Goal: Task Accomplishment & Management: Use online tool/utility

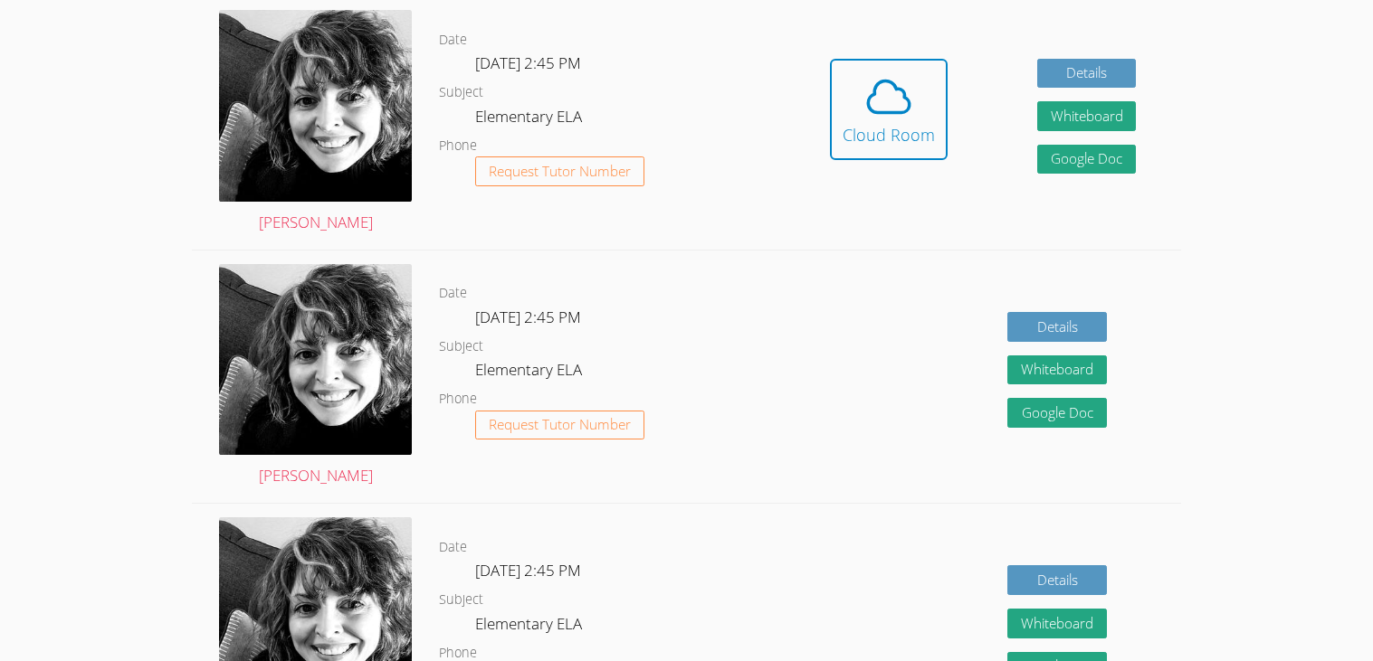
scroll to position [542, 0]
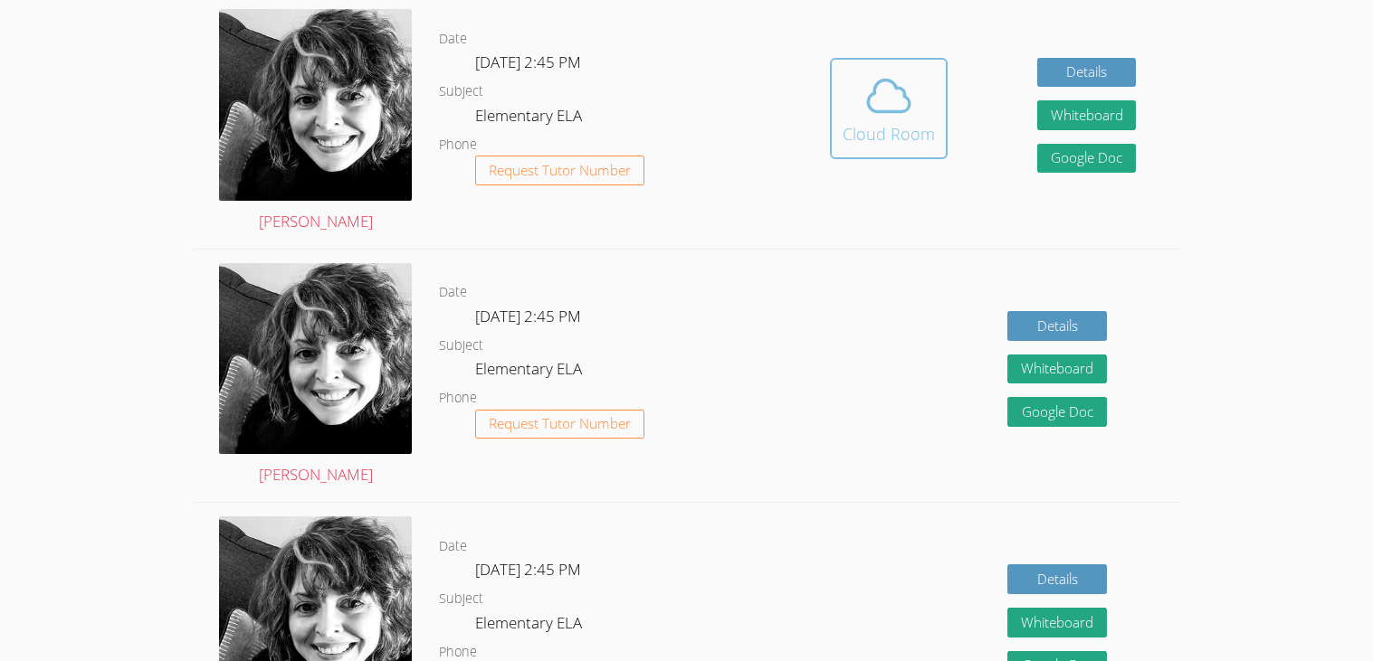
click at [889, 122] on div "Cloud Room" at bounding box center [888, 133] width 92 height 25
click at [919, 122] on div "Cloud Room" at bounding box center [888, 133] width 92 height 25
click at [1051, 120] on button "Whiteboard" at bounding box center [1087, 115] width 100 height 30
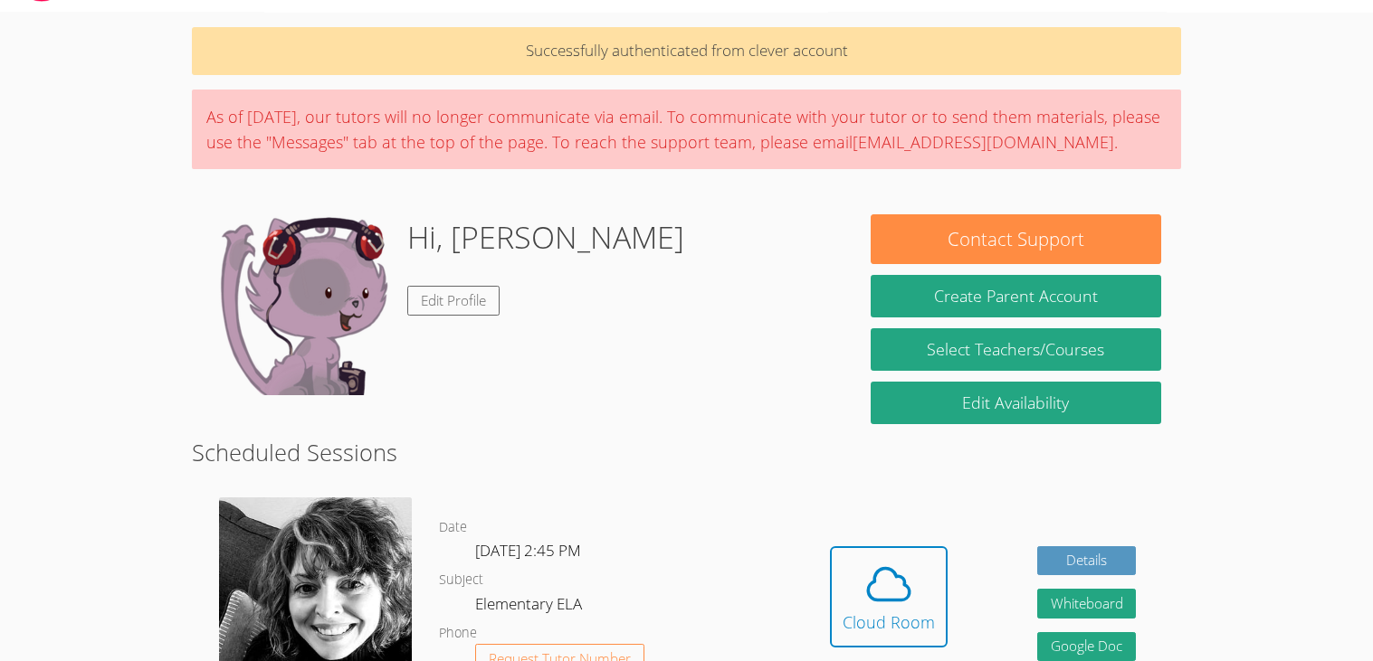
scroll to position [46, 0]
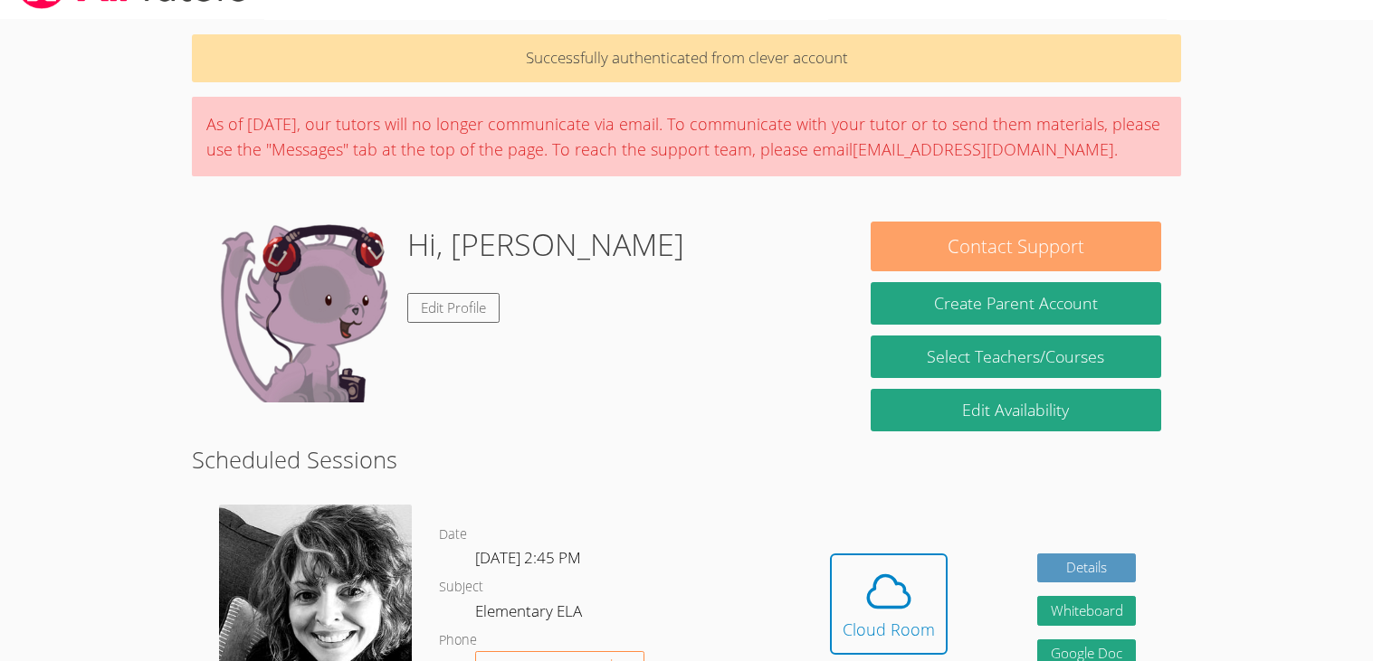
click at [1080, 249] on button "Contact Support" at bounding box center [1015, 247] width 290 height 50
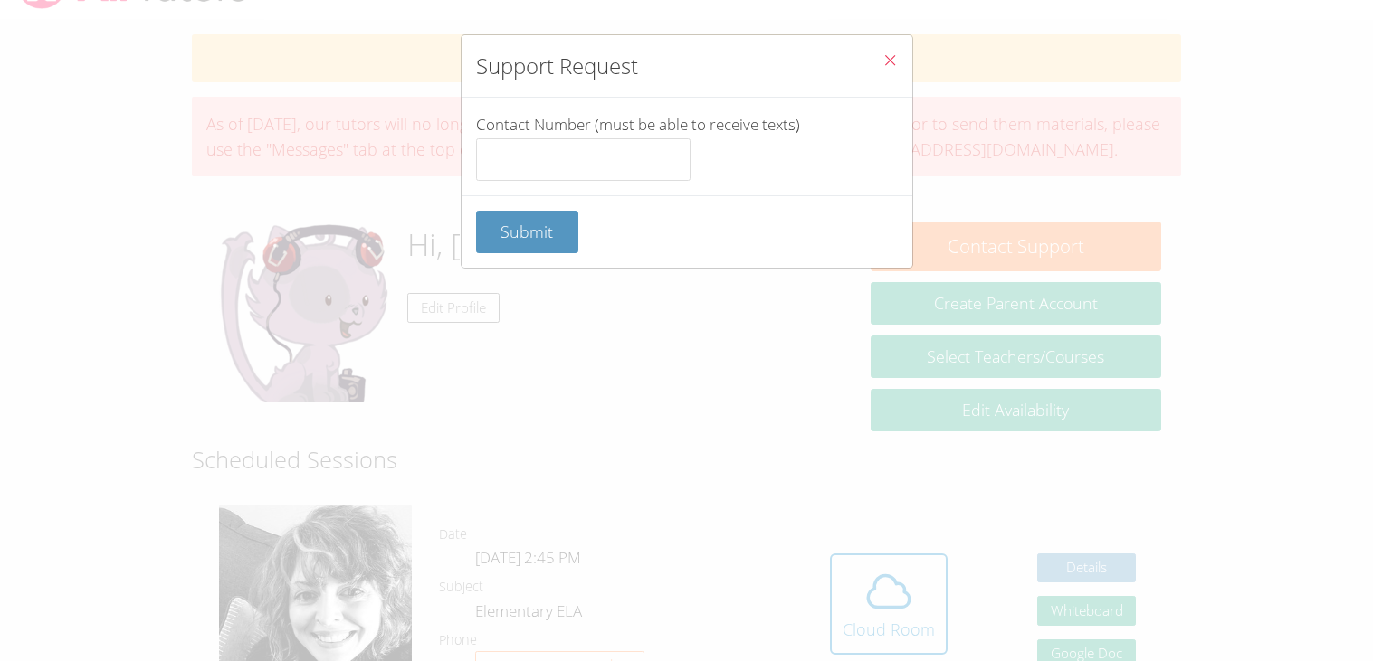
click at [890, 56] on icon "Close" at bounding box center [889, 59] width 15 height 15
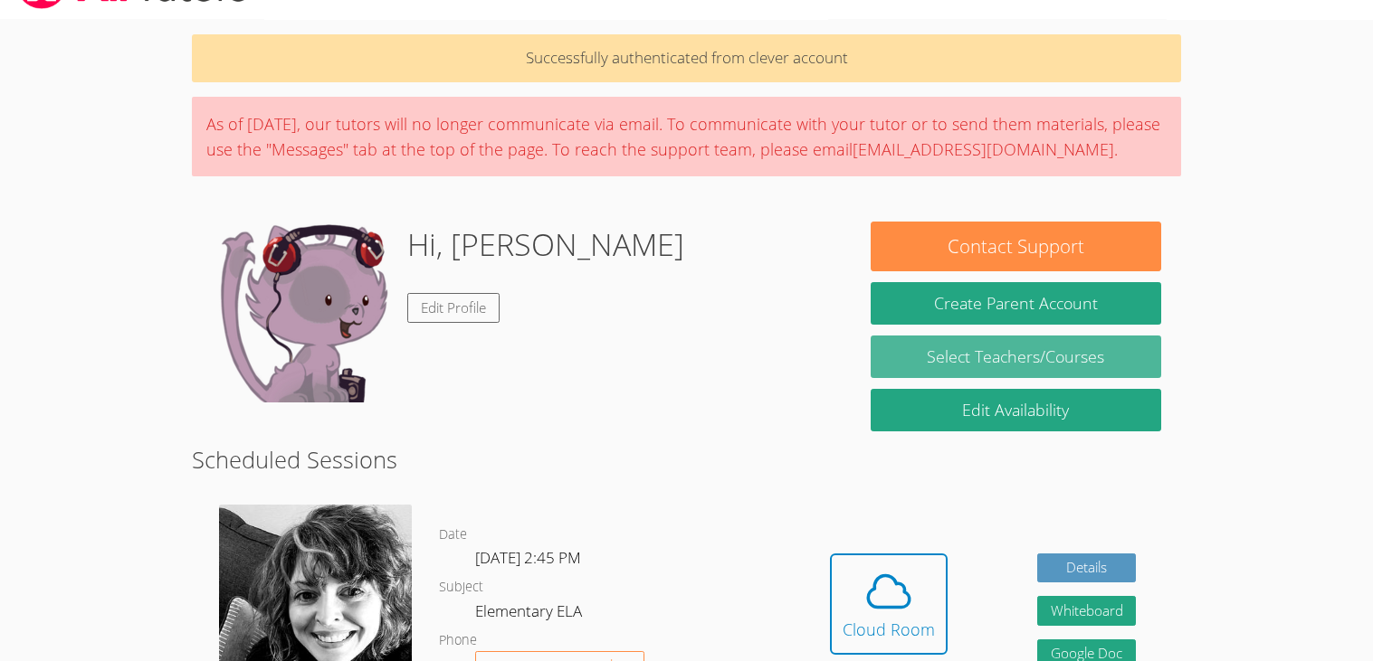
click at [1043, 337] on div "Contact Support Create Parent Account Select Teachers/Courses Edit Availability" at bounding box center [1014, 332] width 329 height 221
click at [1043, 338] on link "Select Teachers/Courses" at bounding box center [1015, 357] width 290 height 43
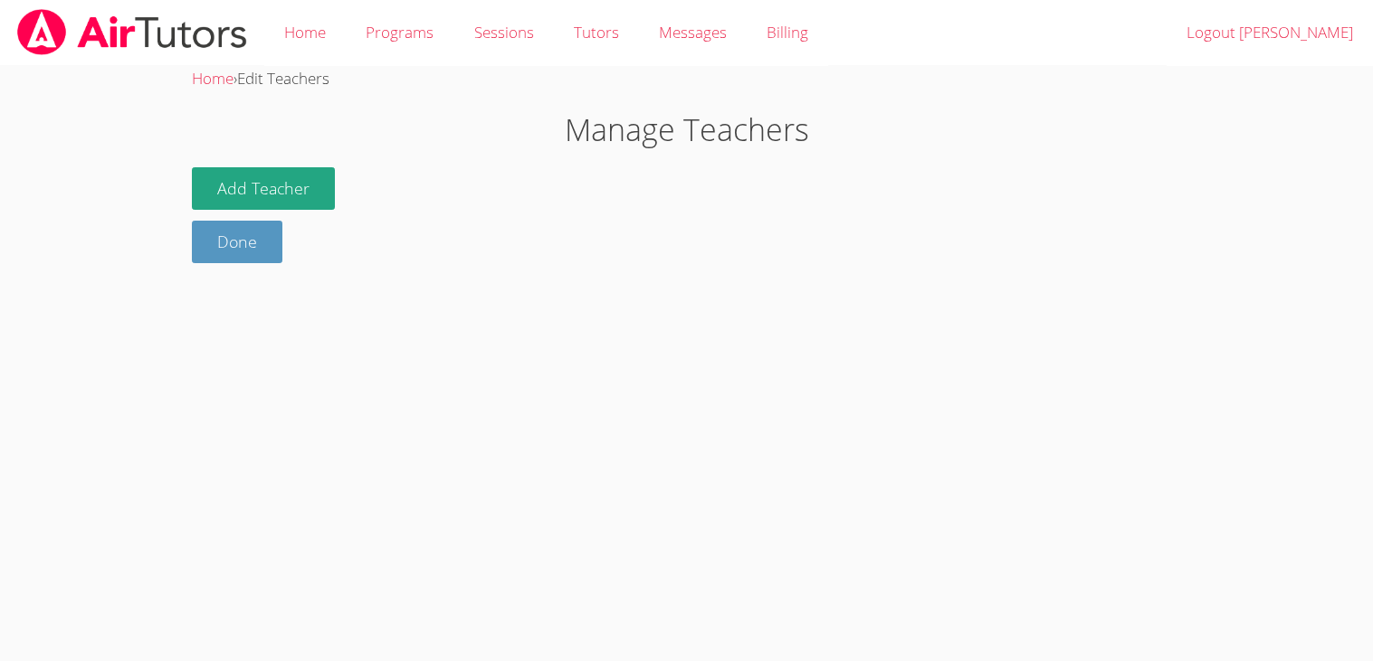
click at [333, 175] on div "Add Teacher Done" at bounding box center [686, 215] width 988 height 96
click at [302, 179] on button "Add Teacher" at bounding box center [263, 188] width 143 height 43
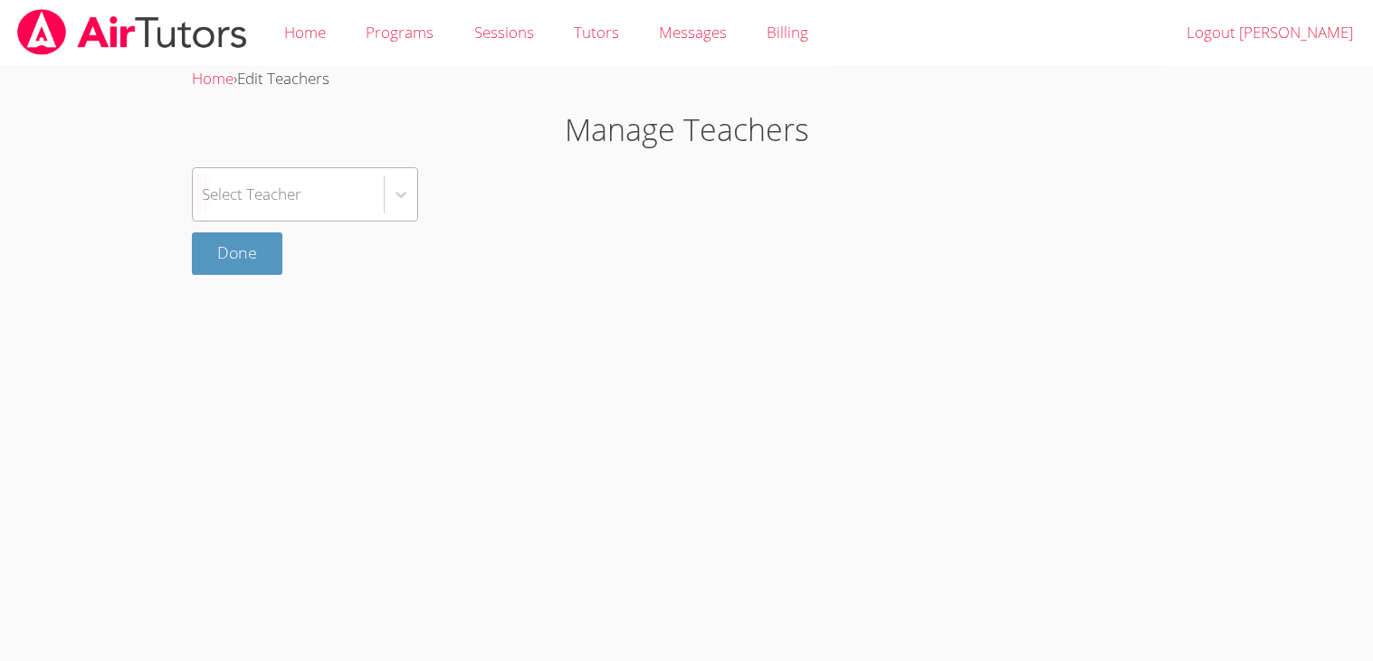
click at [327, 191] on div "Select Teacher" at bounding box center [288, 194] width 191 height 52
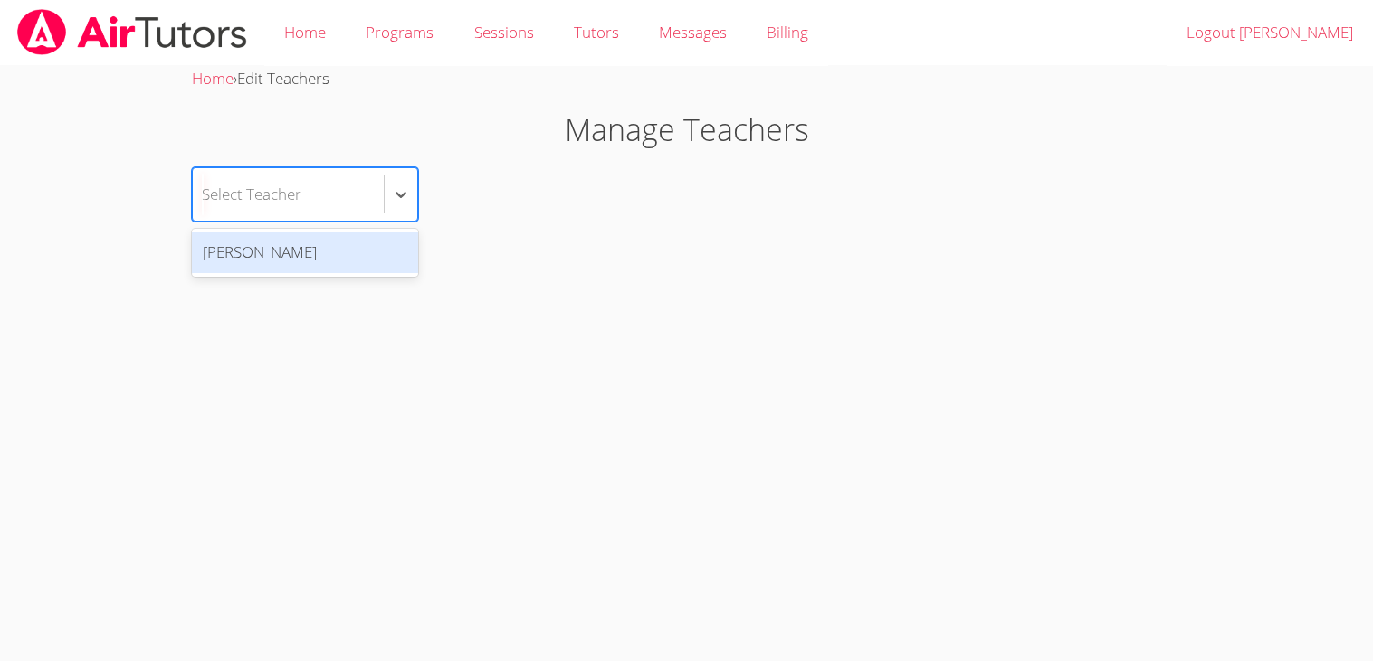
click at [342, 254] on div "Shannon Soza" at bounding box center [305, 253] width 226 height 41
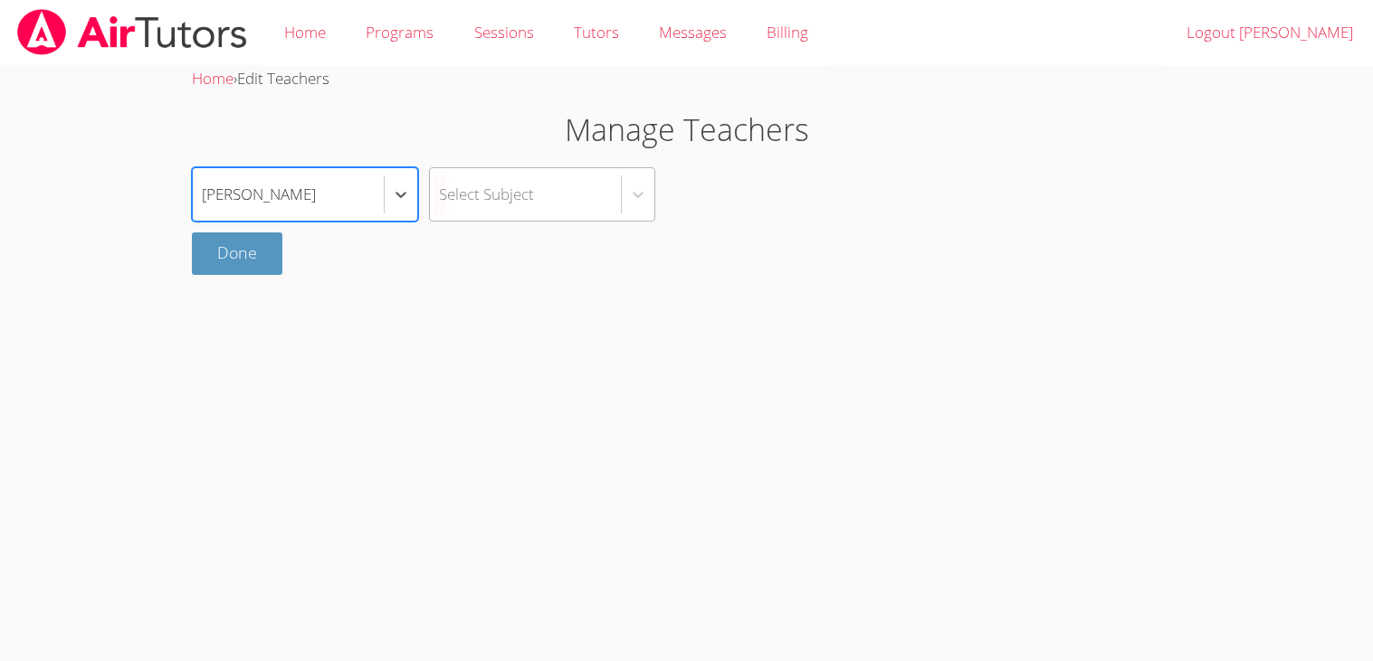
click at [506, 200] on div "Select Subject" at bounding box center [486, 194] width 95 height 26
click at [221, 253] on link "Done" at bounding box center [237, 254] width 90 height 43
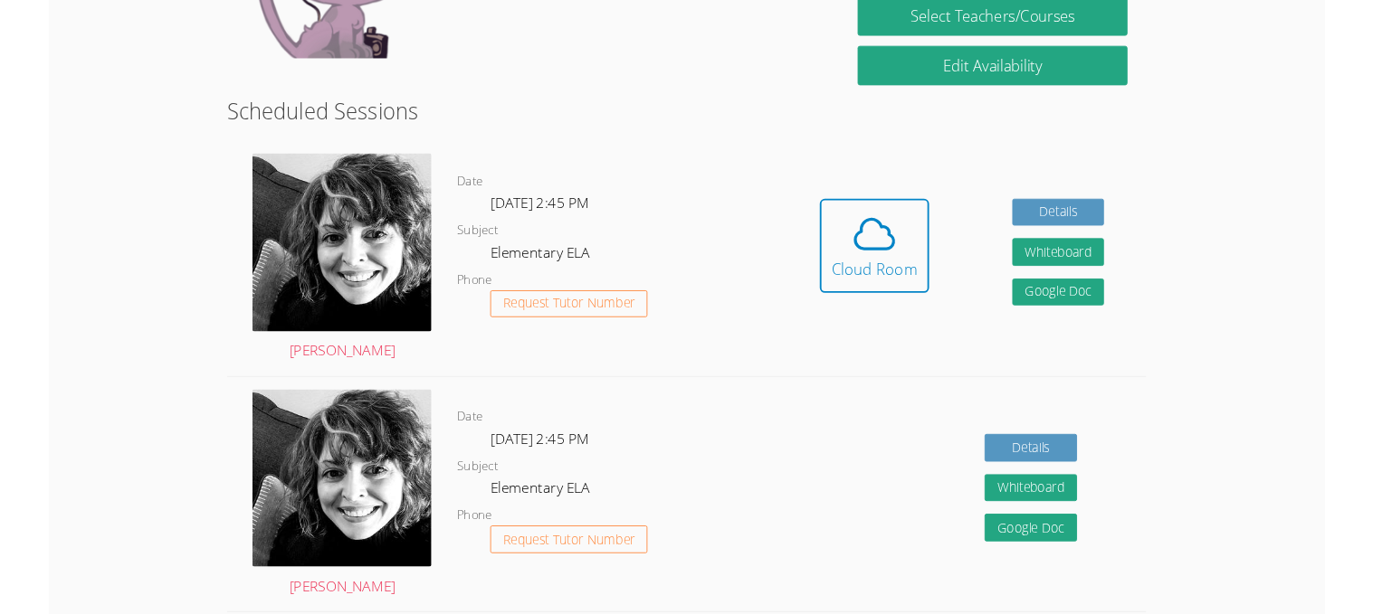
scroll to position [325, 0]
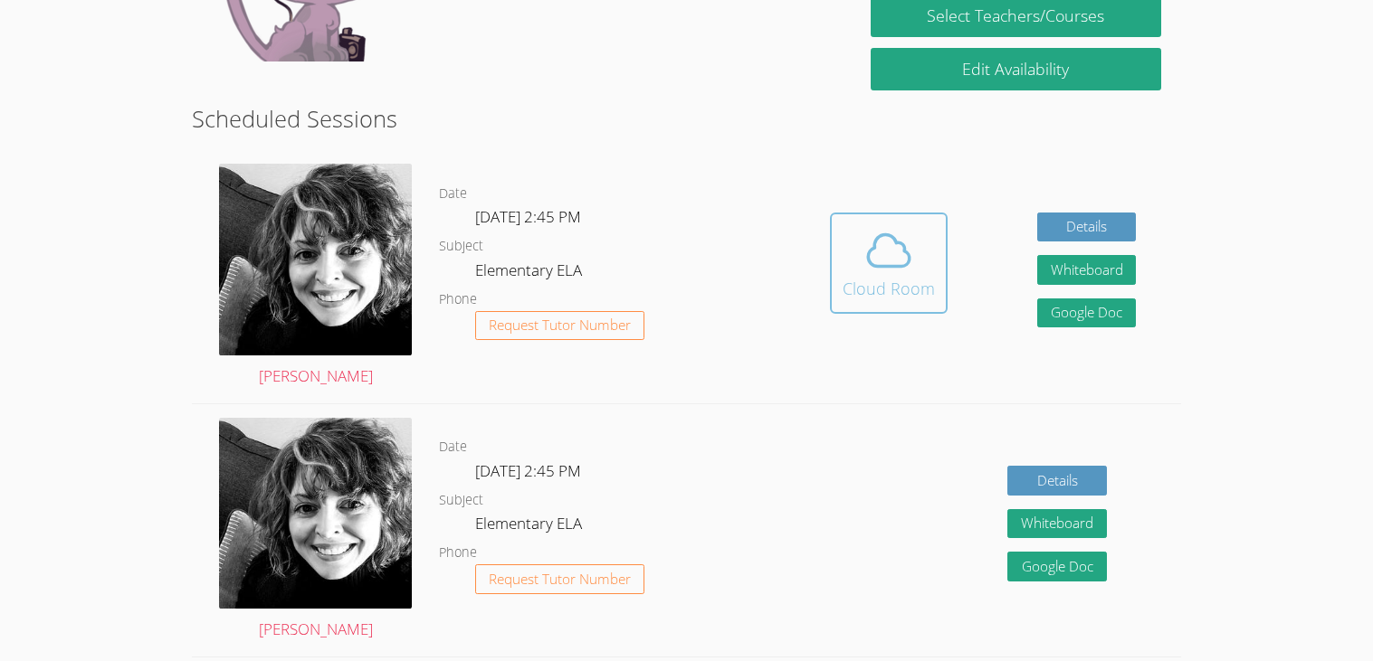
click at [924, 251] on span at bounding box center [888, 250] width 92 height 51
click at [897, 240] on icon at bounding box center [889, 250] width 42 height 32
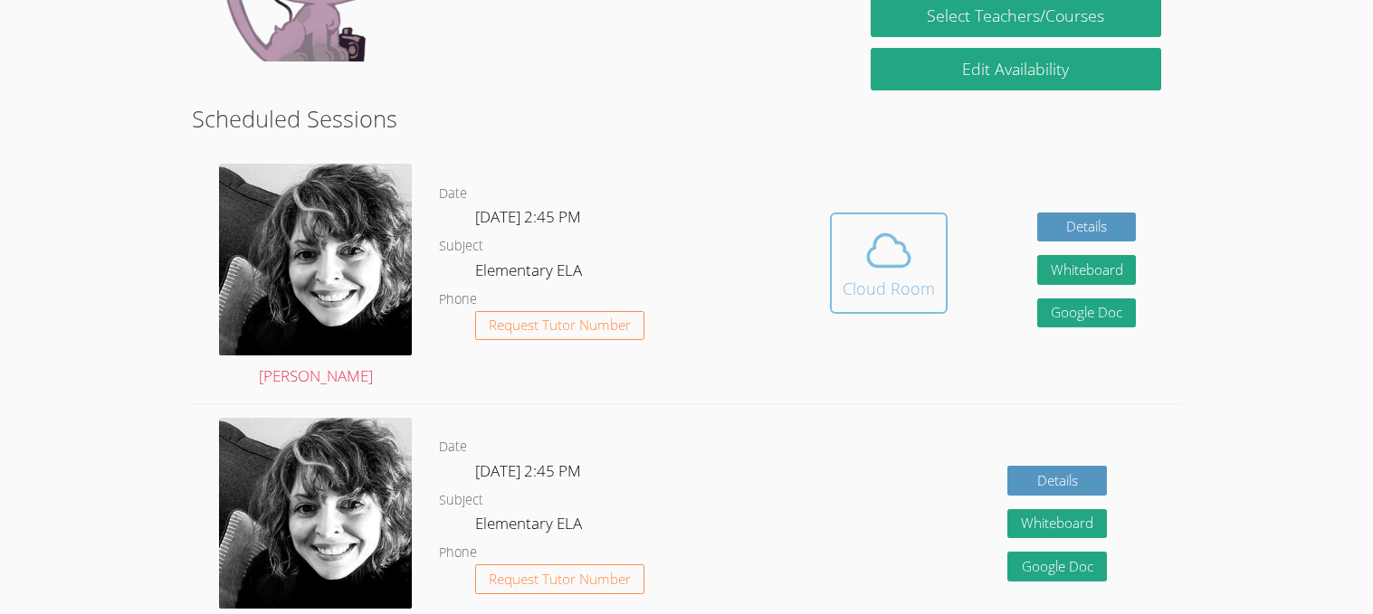
click at [904, 270] on icon at bounding box center [888, 250] width 51 height 51
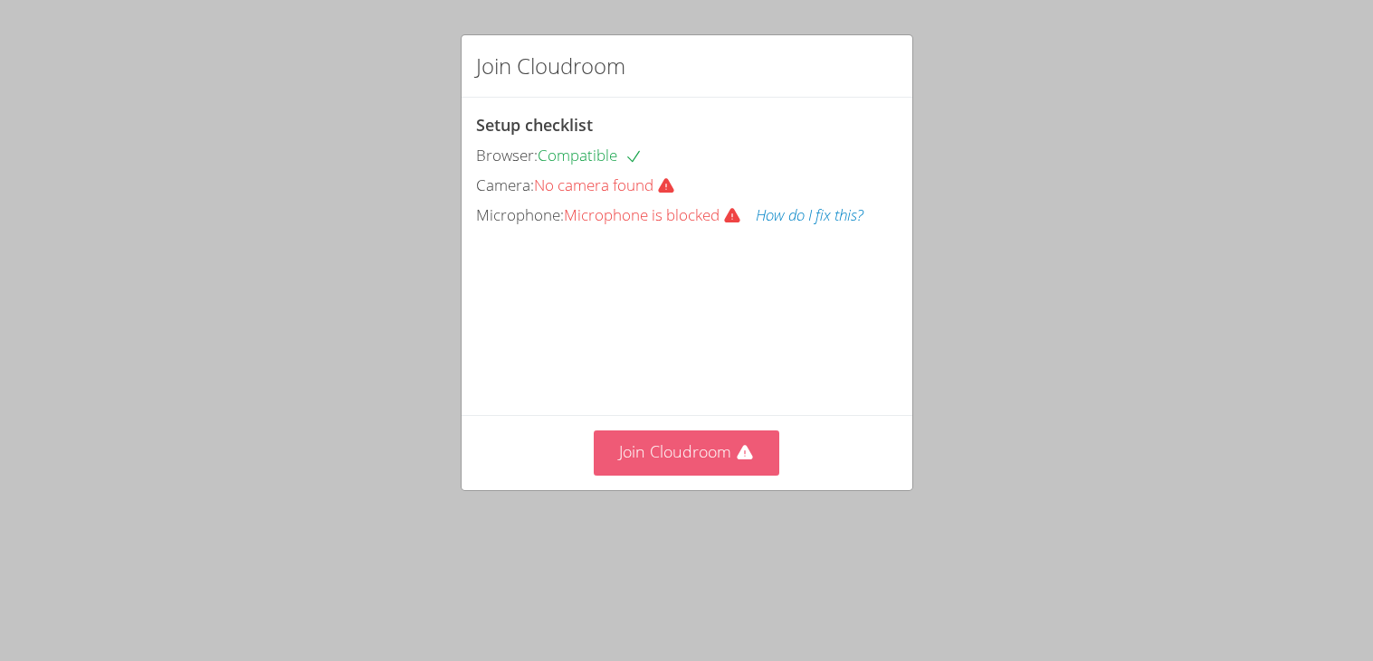
click at [676, 459] on button "Join Cloudroom" at bounding box center [686, 453] width 185 height 44
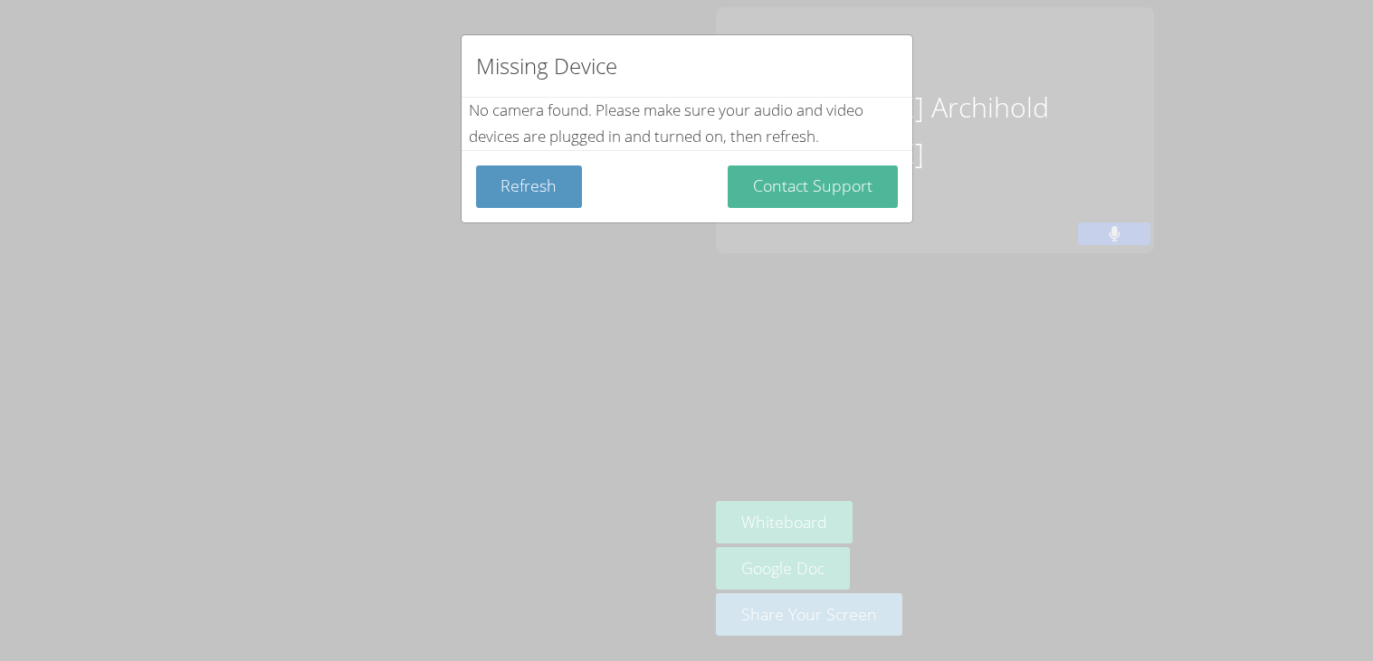
click at [839, 186] on button "Contact Support" at bounding box center [812, 187] width 170 height 43
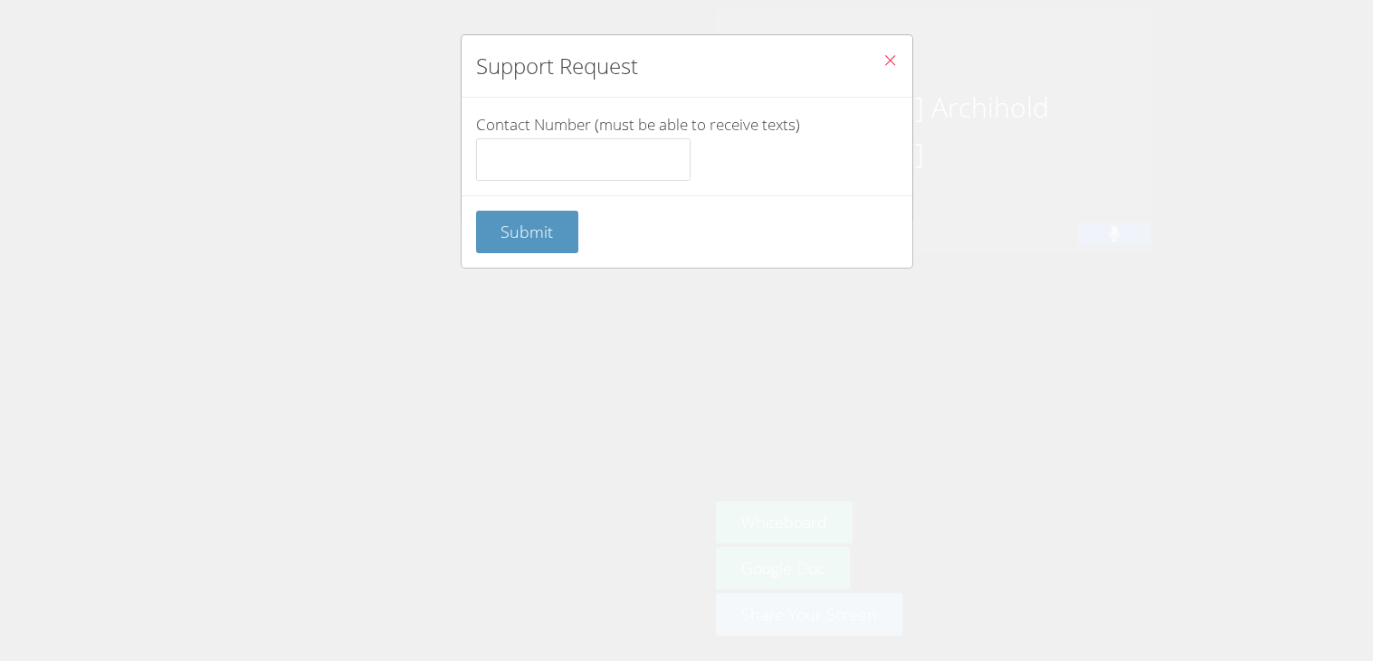
click at [902, 48] on button "Close" at bounding box center [890, 62] width 44 height 55
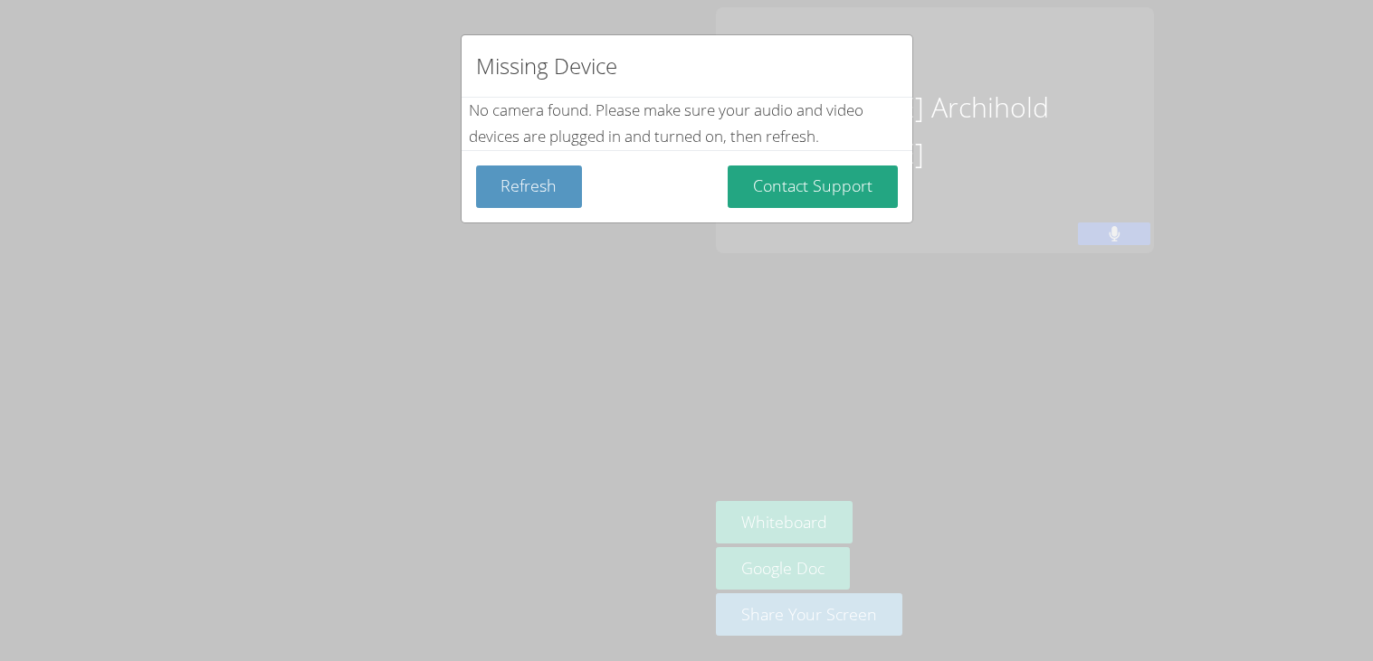
click at [899, 49] on div "Missing Device" at bounding box center [686, 66] width 451 height 62
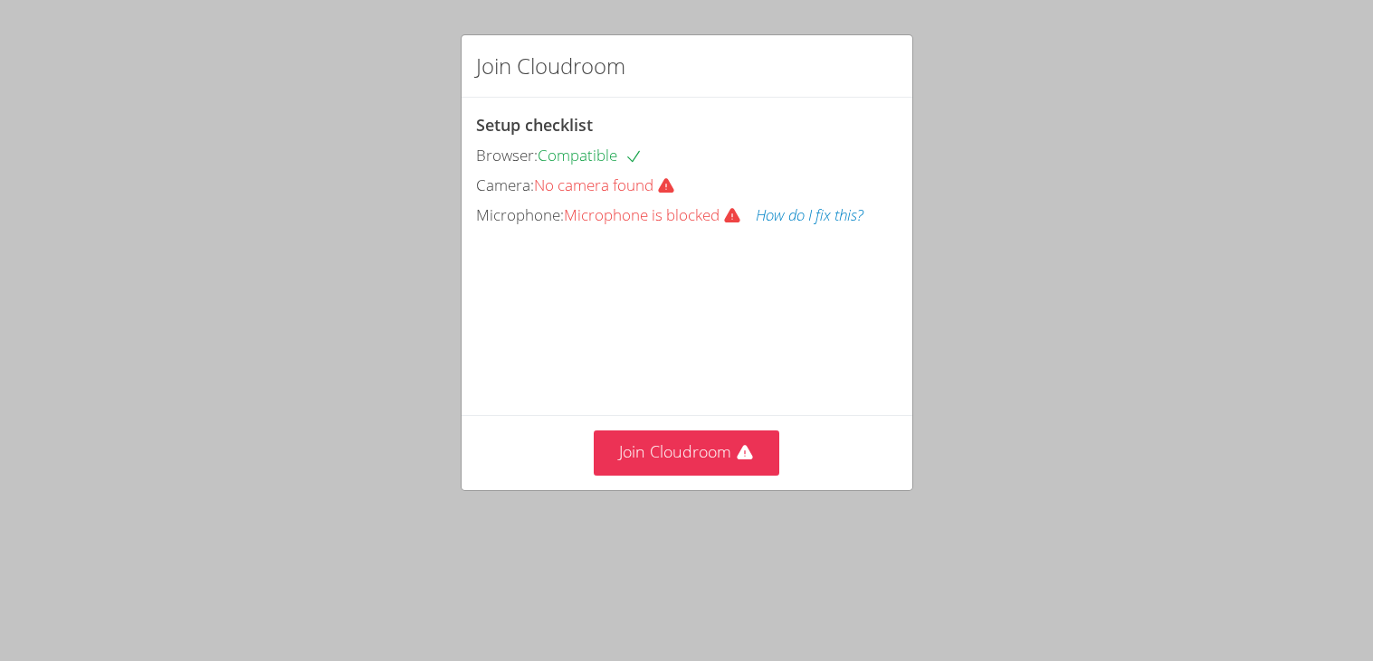
click at [708, 333] on video at bounding box center [611, 311] width 271 height 136
click at [808, 216] on button "How do I fix this?" at bounding box center [809, 216] width 108 height 26
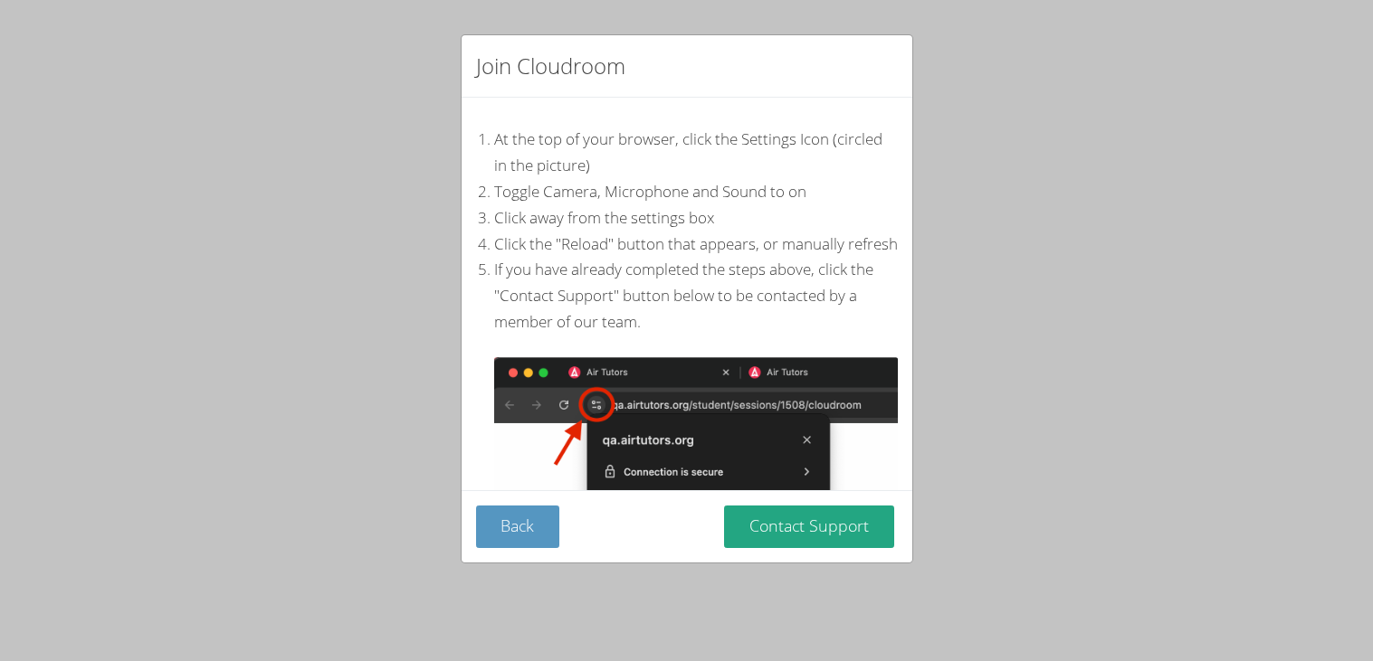
click at [763, 548] on div "Back Contact Support" at bounding box center [686, 526] width 451 height 72
click at [774, 537] on button "Contact Support" at bounding box center [809, 527] width 170 height 43
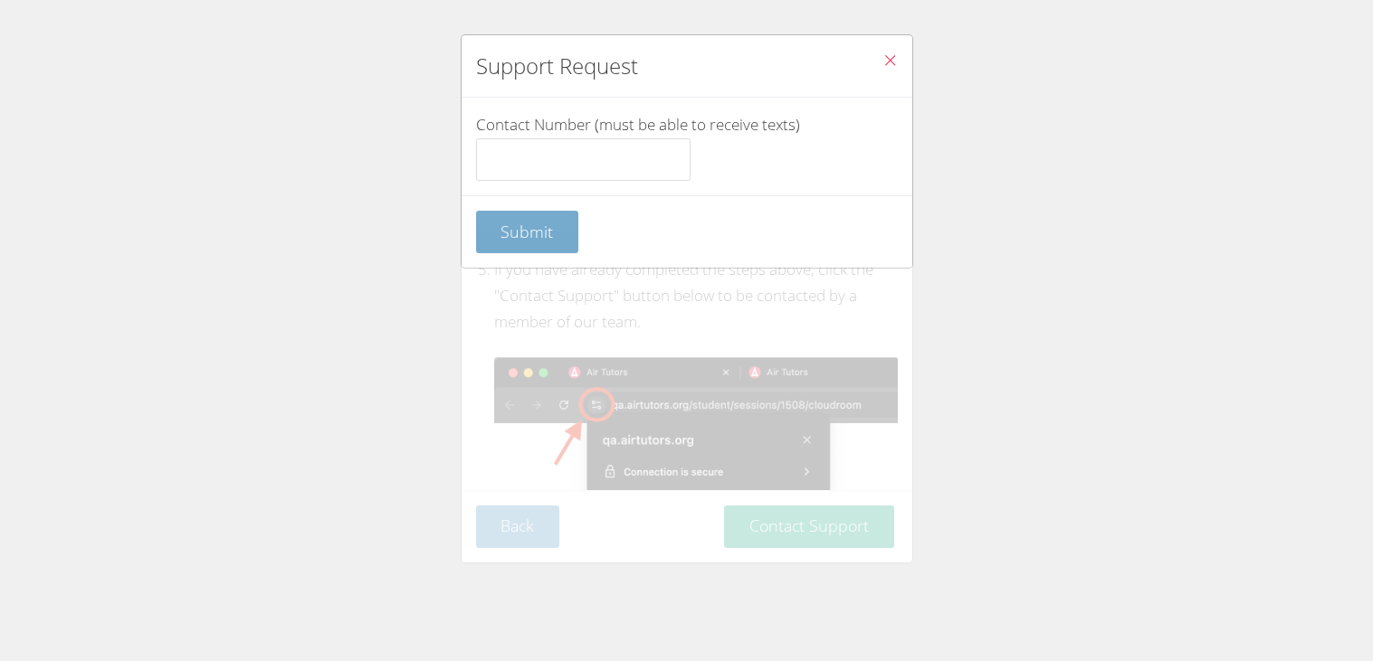
click at [535, 234] on span "Submit" at bounding box center [526, 232] width 52 height 22
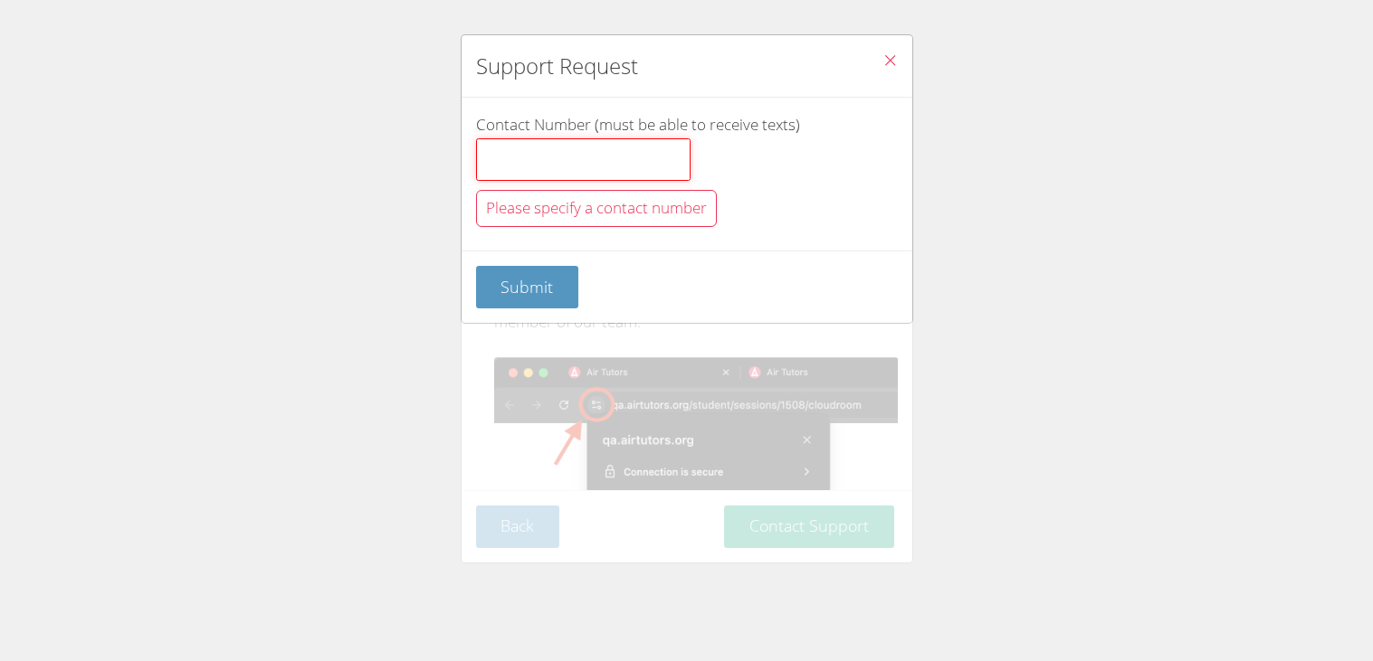
click at [584, 160] on input "Contact Number (must be able to receive texts)" at bounding box center [583, 159] width 214 height 43
click button "Submit" at bounding box center [527, 287] width 103 height 43
click at [511, 168] on input "Contact Number (must be able to receive texts)" at bounding box center [583, 159] width 214 height 43
click at [901, 58] on button "Close" at bounding box center [890, 62] width 44 height 55
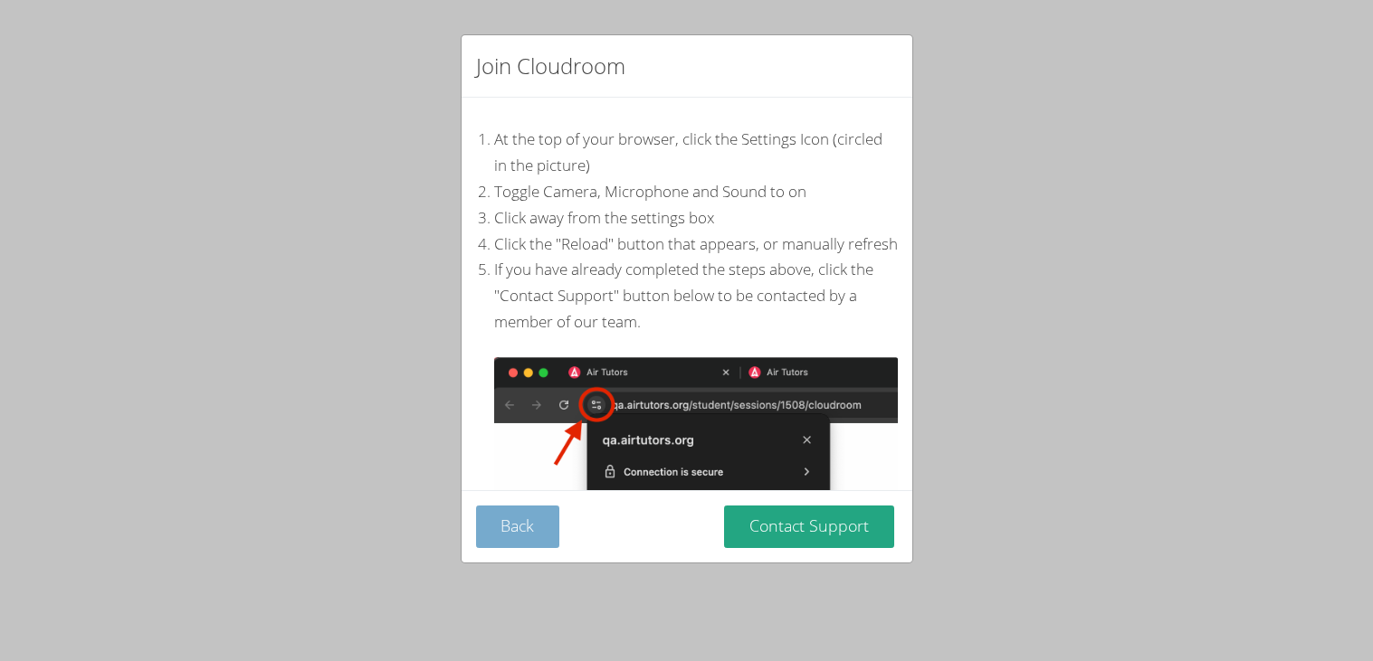
click at [499, 529] on button "Back" at bounding box center [518, 527] width 84 height 43
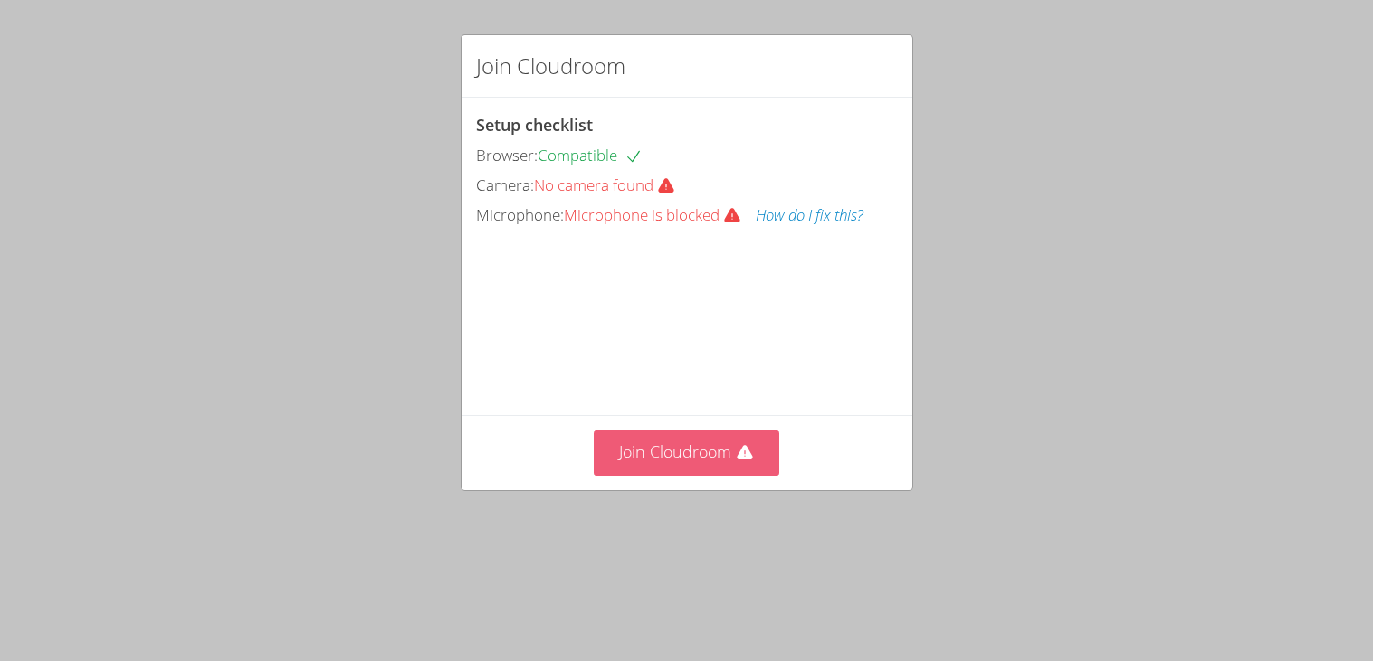
click at [736, 452] on icon at bounding box center [745, 453] width 18 height 18
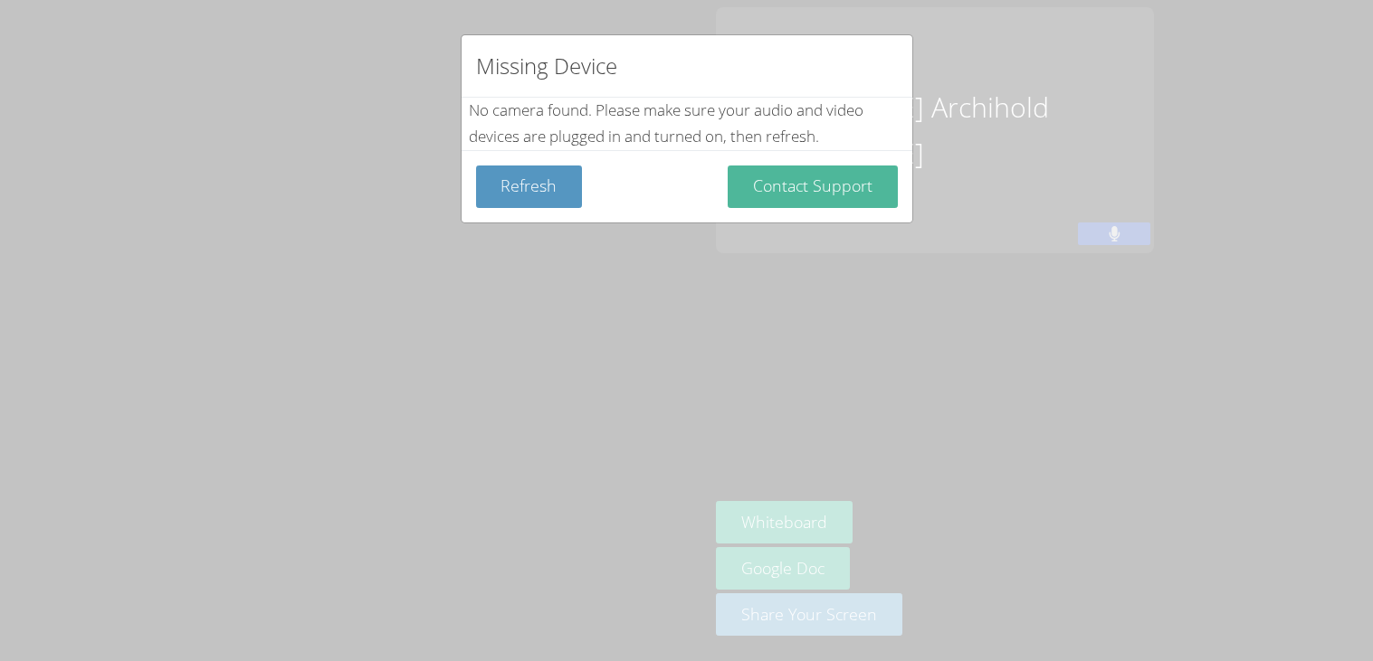
click at [812, 166] on button "Contact Support" at bounding box center [812, 187] width 170 height 43
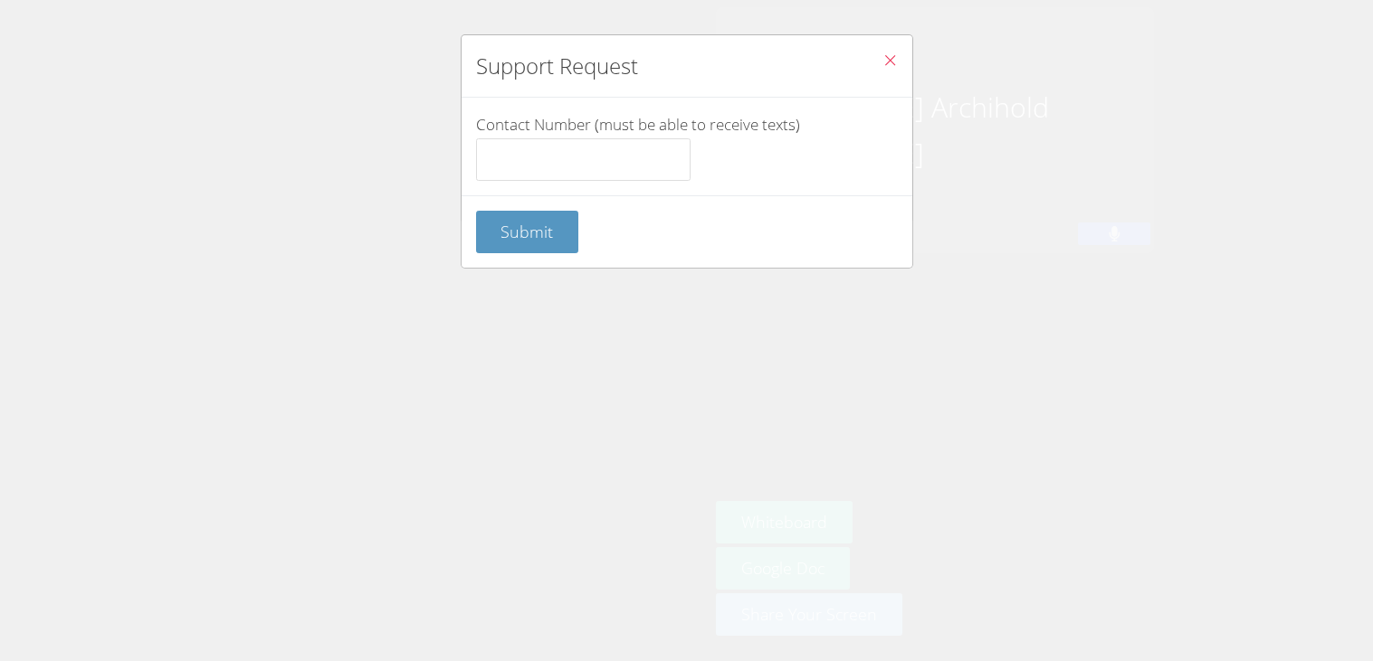
click at [875, 72] on button "Close" at bounding box center [890, 62] width 44 height 55
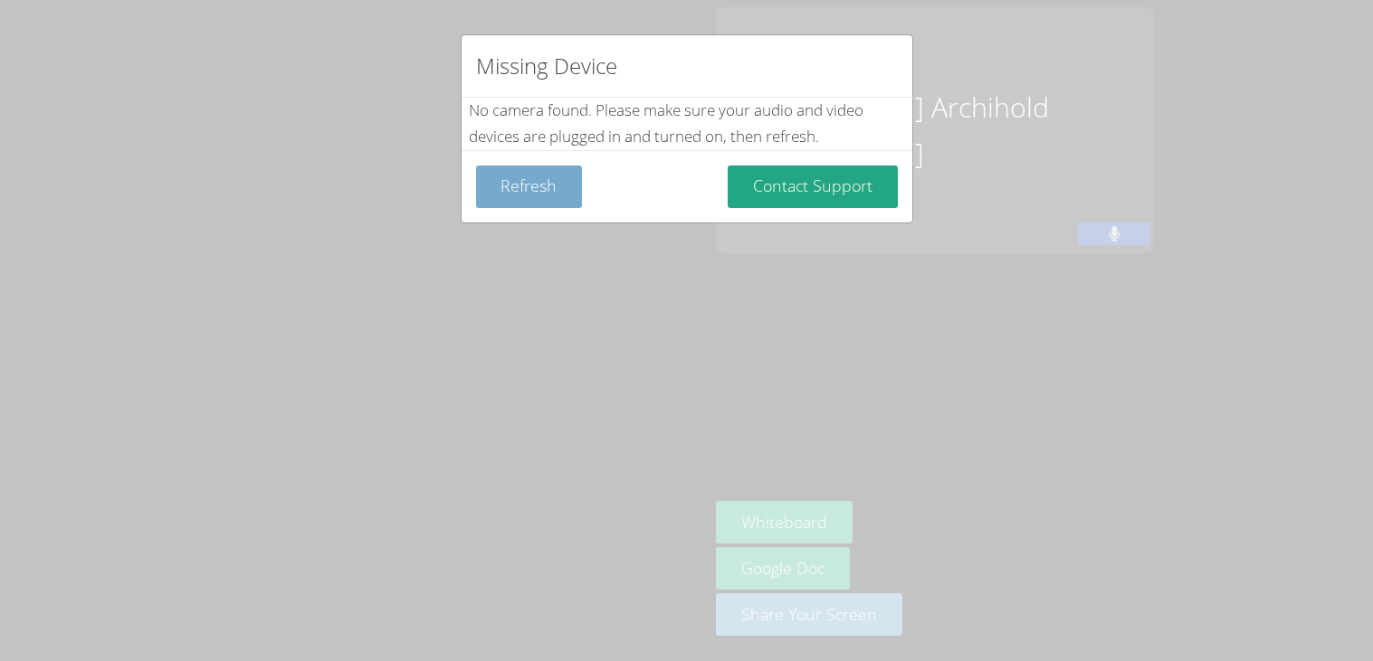
click at [542, 186] on button "Refresh" at bounding box center [529, 187] width 107 height 43
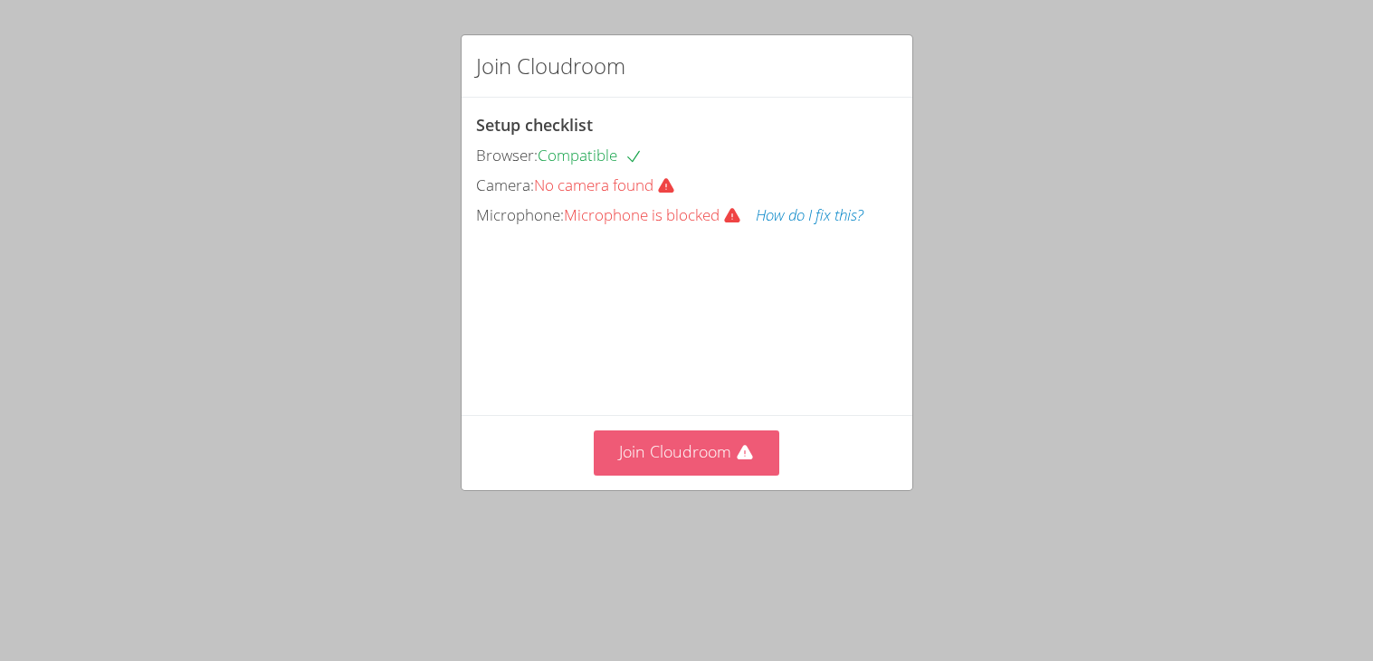
click at [766, 456] on button "Join Cloudroom" at bounding box center [686, 453] width 185 height 44
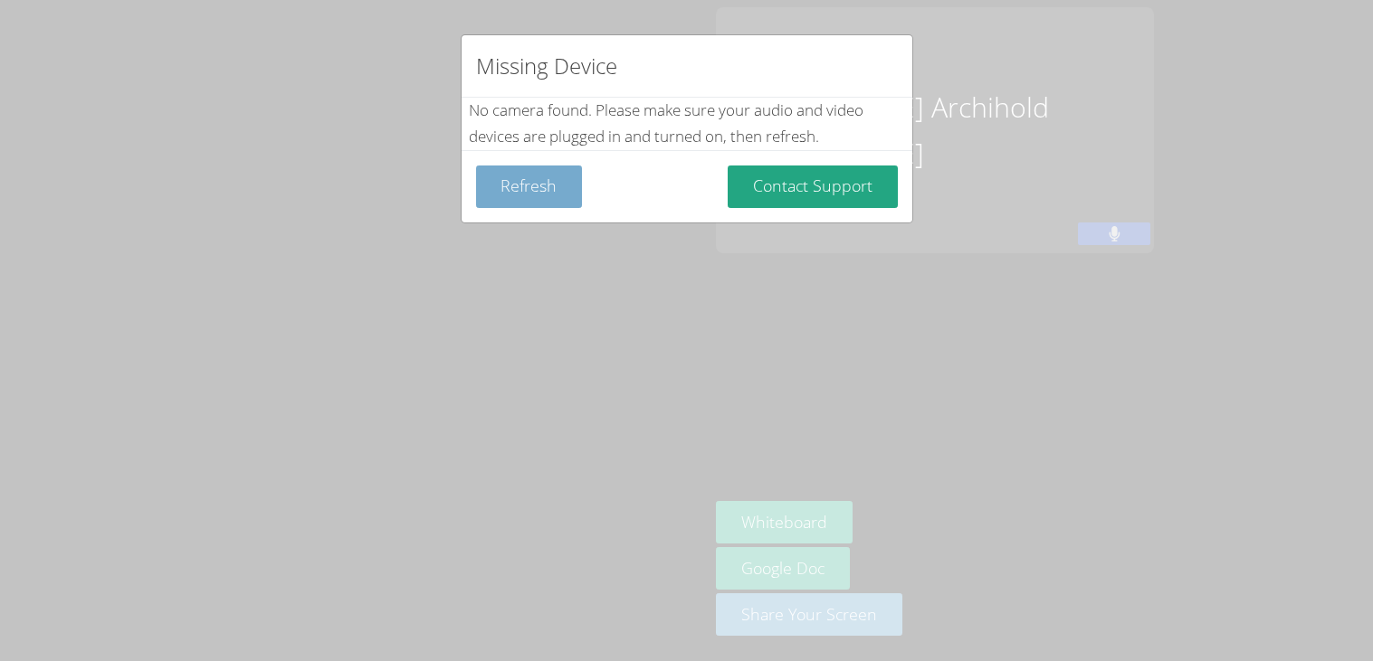
click at [502, 178] on button "Refresh" at bounding box center [529, 187] width 107 height 43
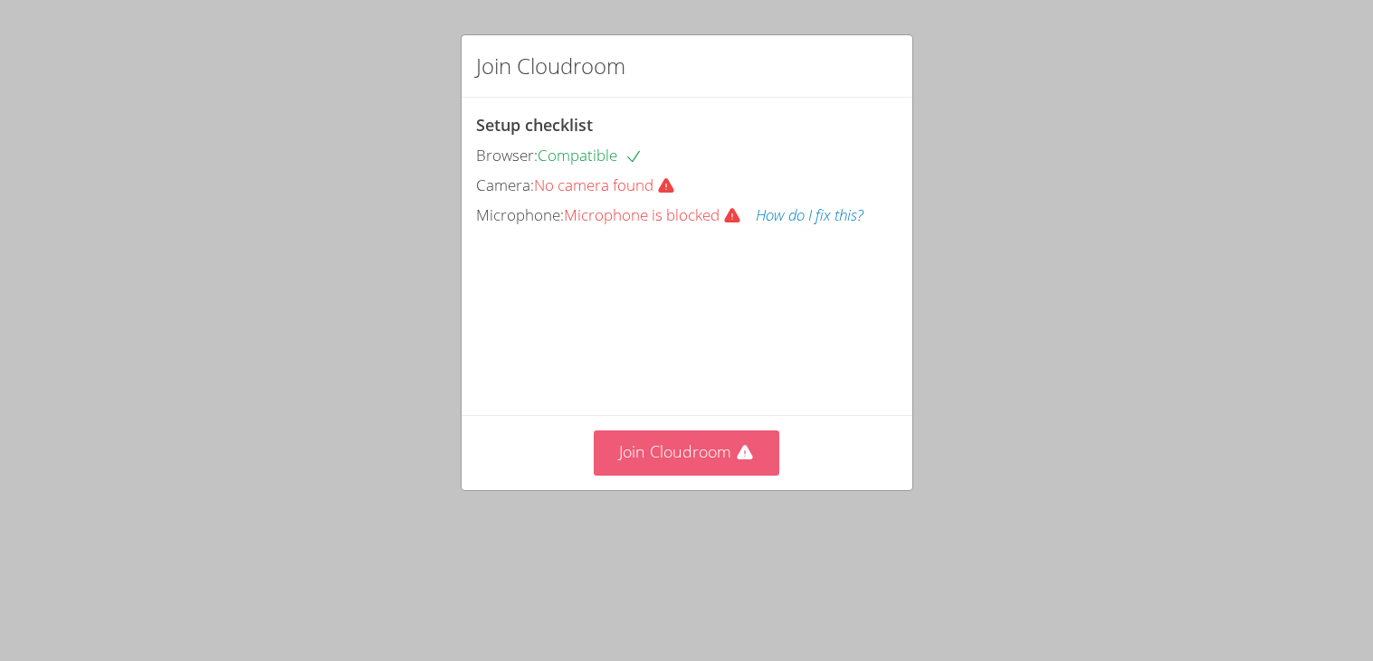
click at [698, 448] on button "Join Cloudroom" at bounding box center [686, 453] width 185 height 44
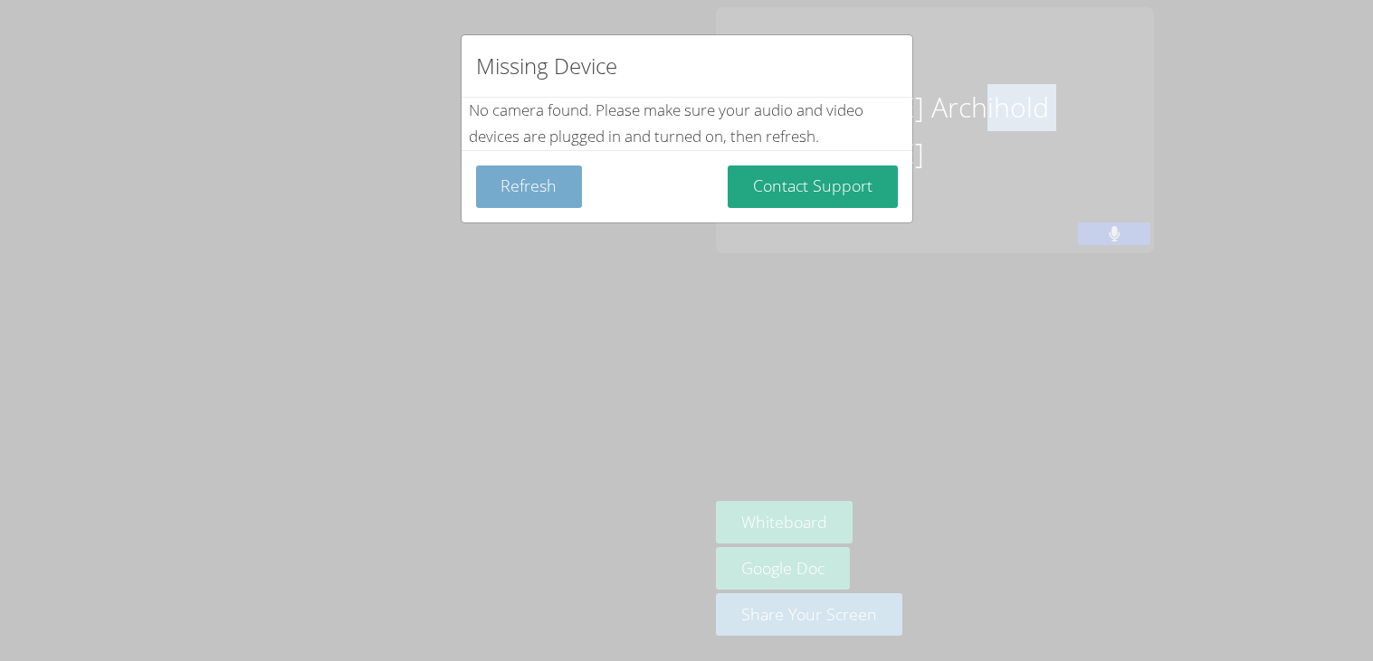
click at [556, 185] on button "Refresh" at bounding box center [529, 187] width 107 height 43
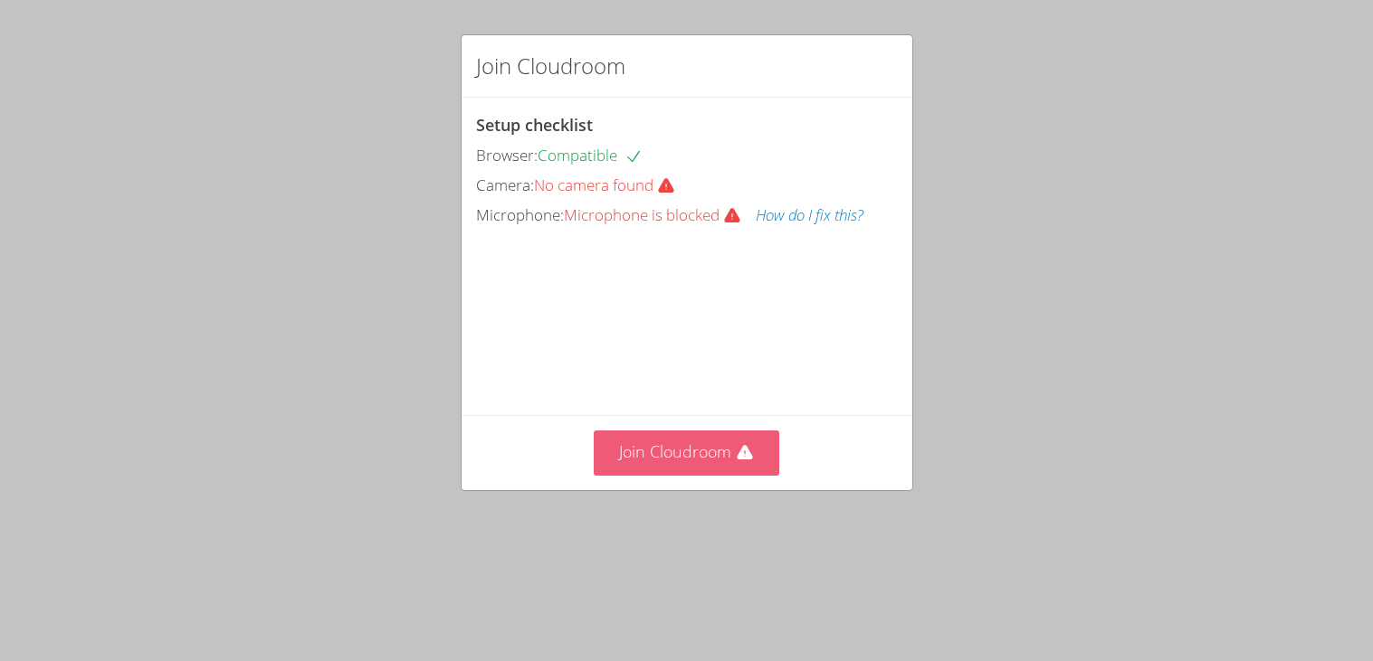
click at [737, 460] on icon at bounding box center [745, 453] width 18 height 18
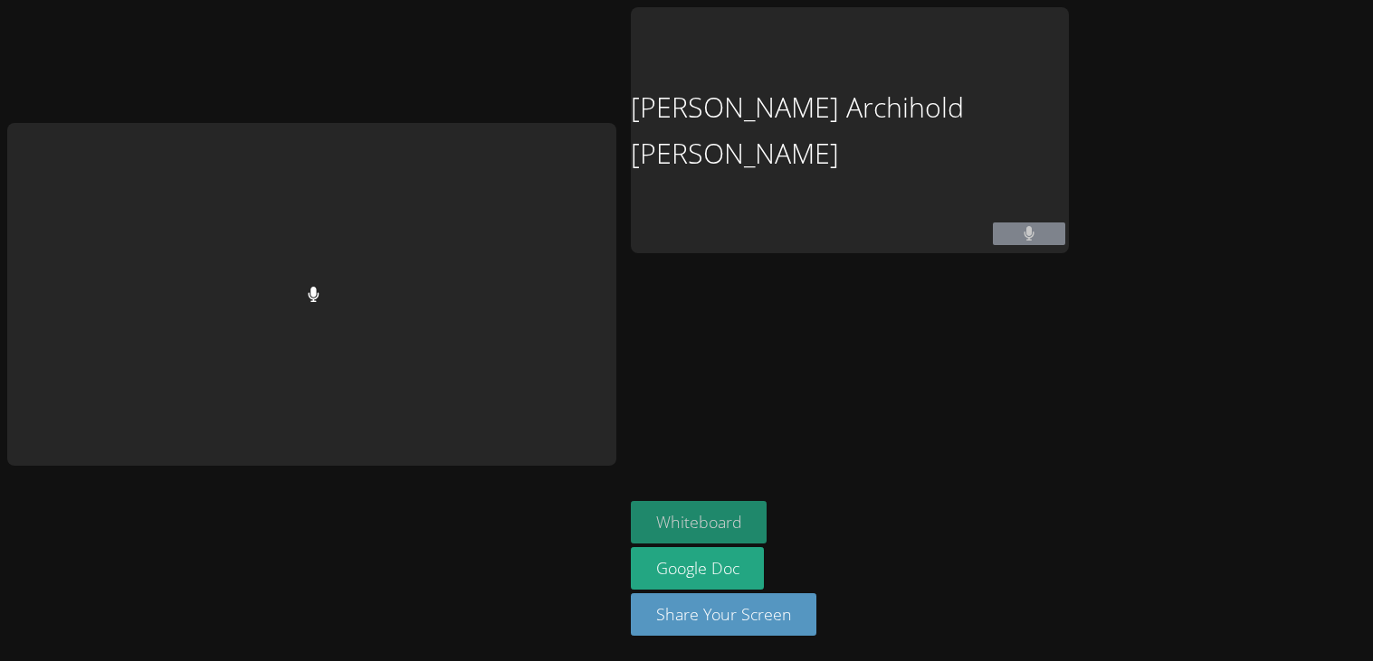
click at [775, 519] on body "Maxuell Archihold Acevedo Whiteboard Google Doc Share Your Screen" at bounding box center [686, 330] width 1373 height 661
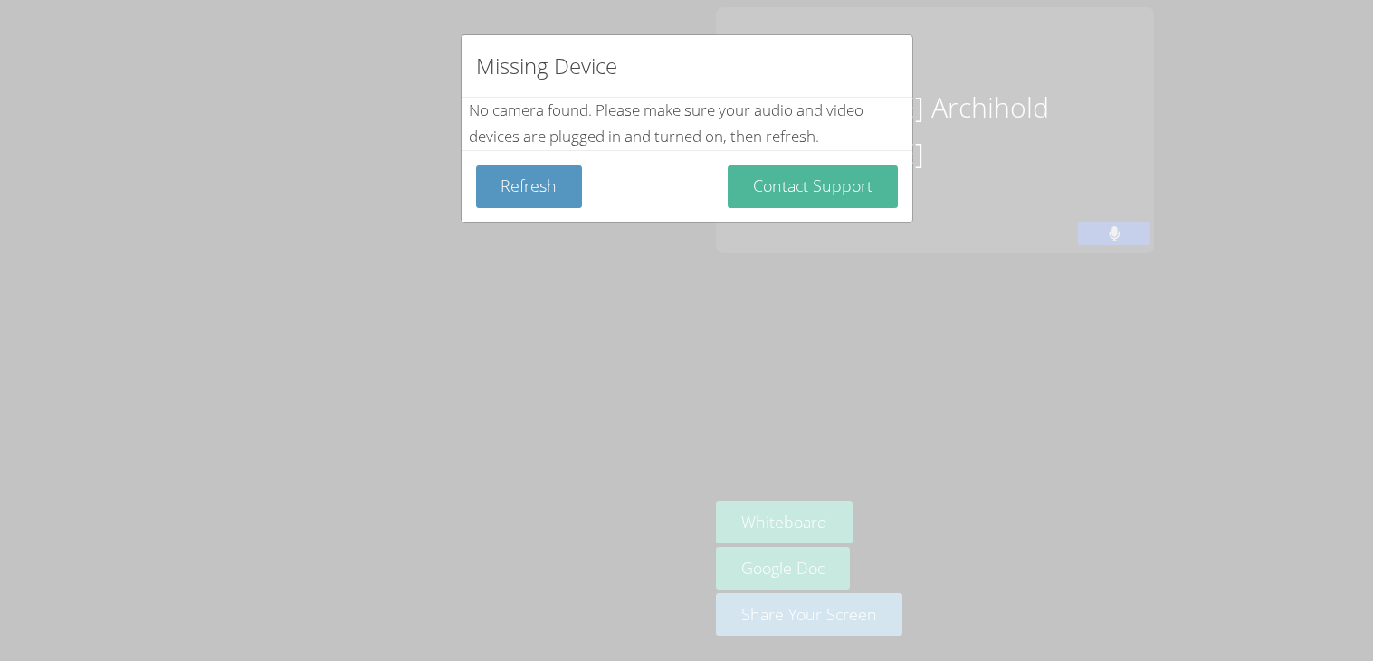
click at [793, 179] on button "Contact Support" at bounding box center [812, 187] width 170 height 43
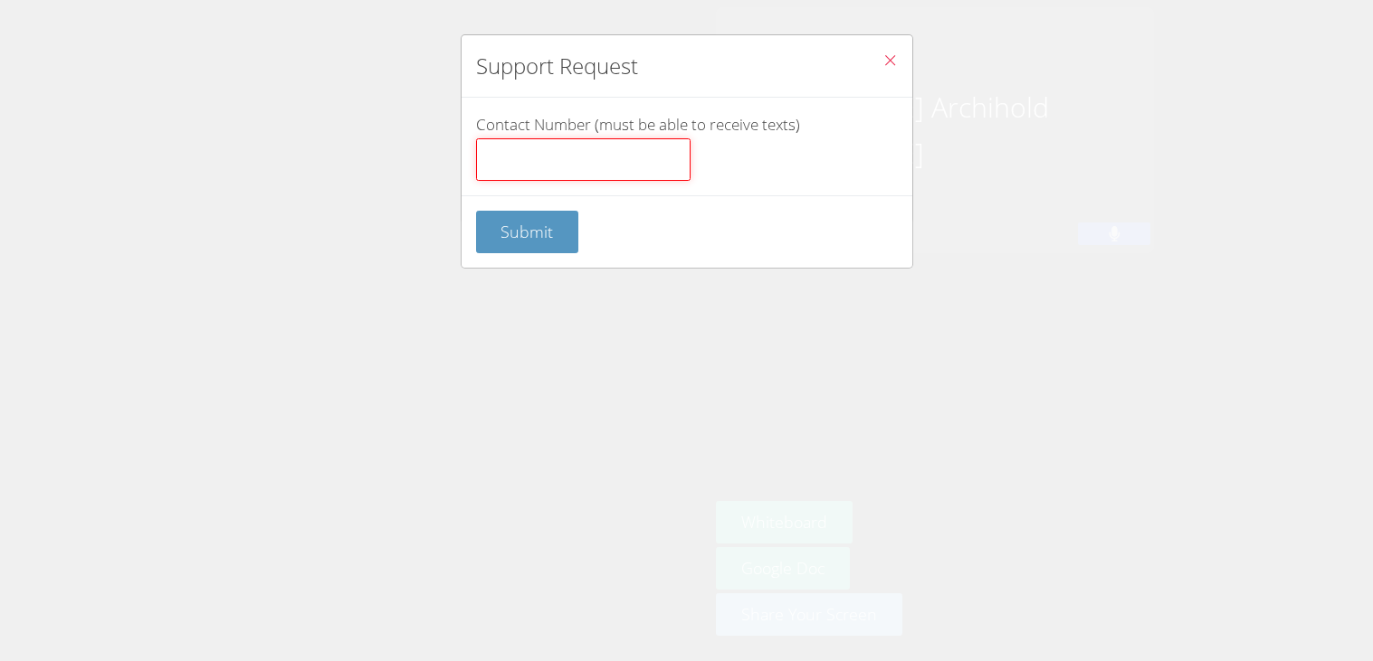
click at [594, 151] on input "Contact Number (must be able to receive texts)" at bounding box center [583, 159] width 214 height 43
click at [0, 0] on form "Contact Number (must be able to receive texts) Submit" at bounding box center [0, 0] width 0 height 0
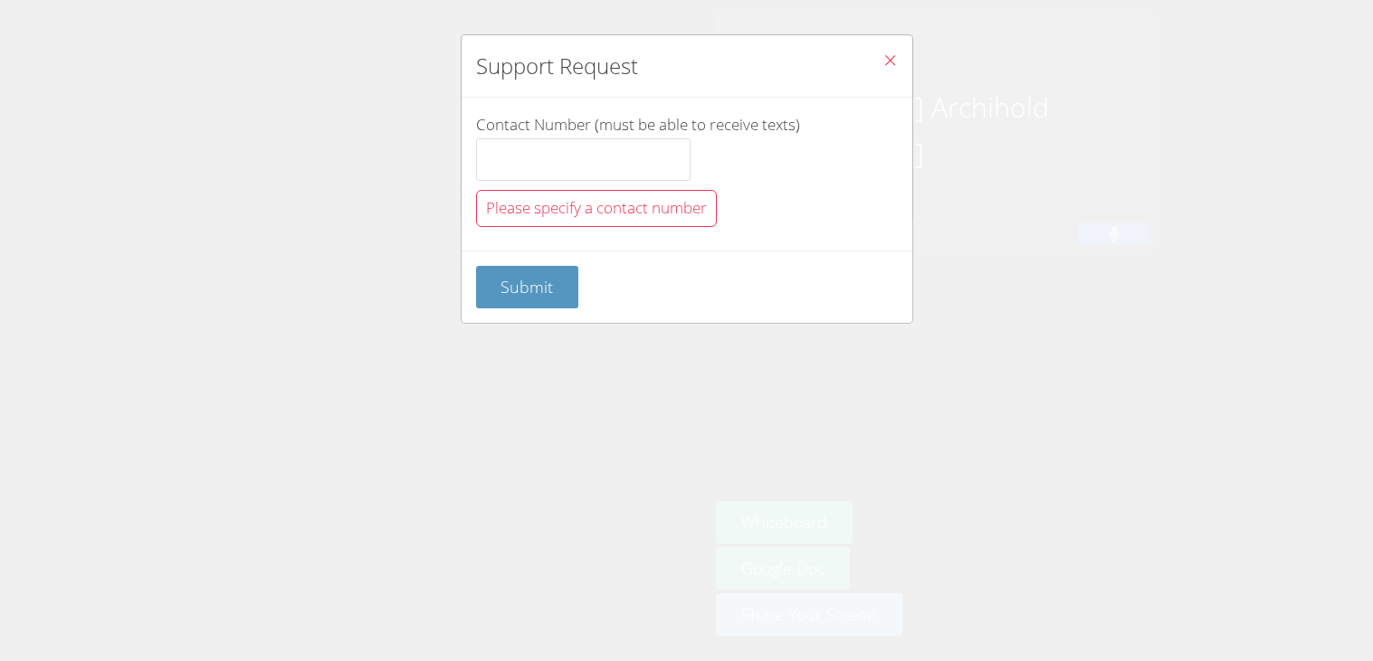
click at [615, 219] on div "Please specify a contact number" at bounding box center [596, 208] width 241 height 37
click at [546, 279] on span "Submit" at bounding box center [526, 287] width 52 height 22
click at [879, 47] on button "Close" at bounding box center [890, 62] width 44 height 55
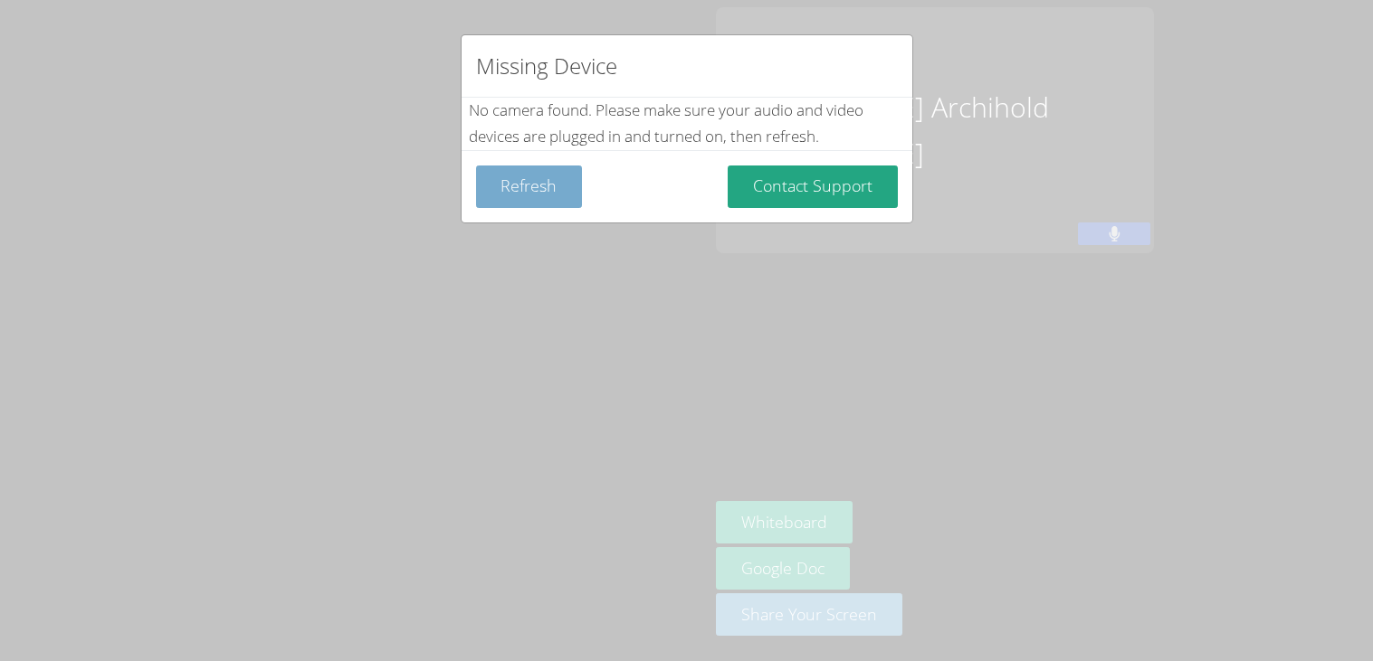
click at [521, 187] on button "Refresh" at bounding box center [529, 187] width 107 height 43
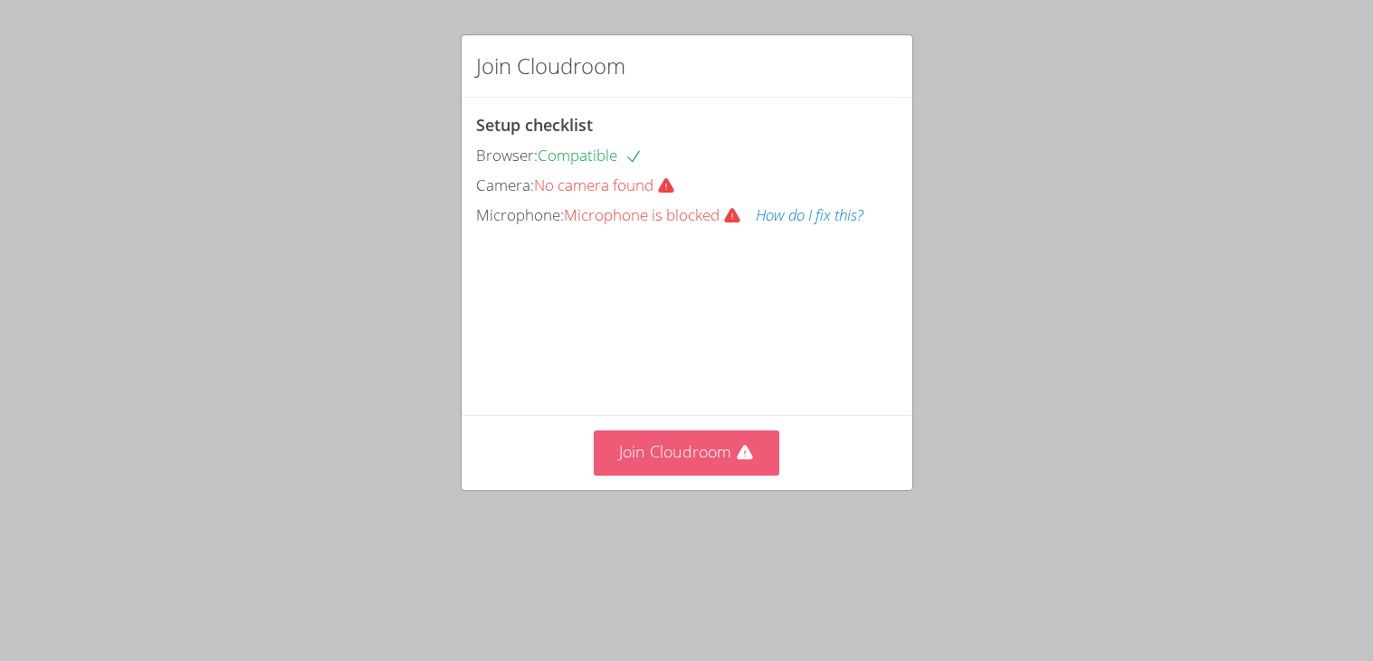
click at [696, 470] on button "Join Cloudroom" at bounding box center [686, 453] width 185 height 44
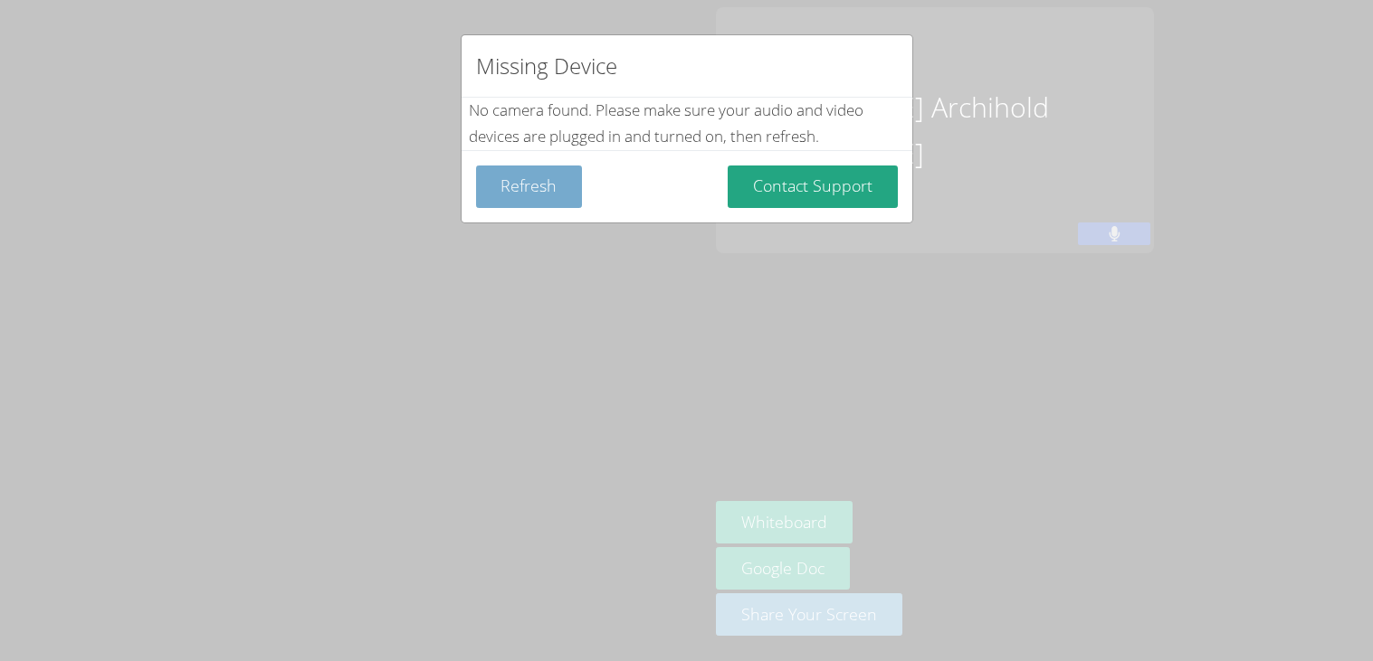
click at [565, 185] on button "Refresh" at bounding box center [529, 187] width 107 height 43
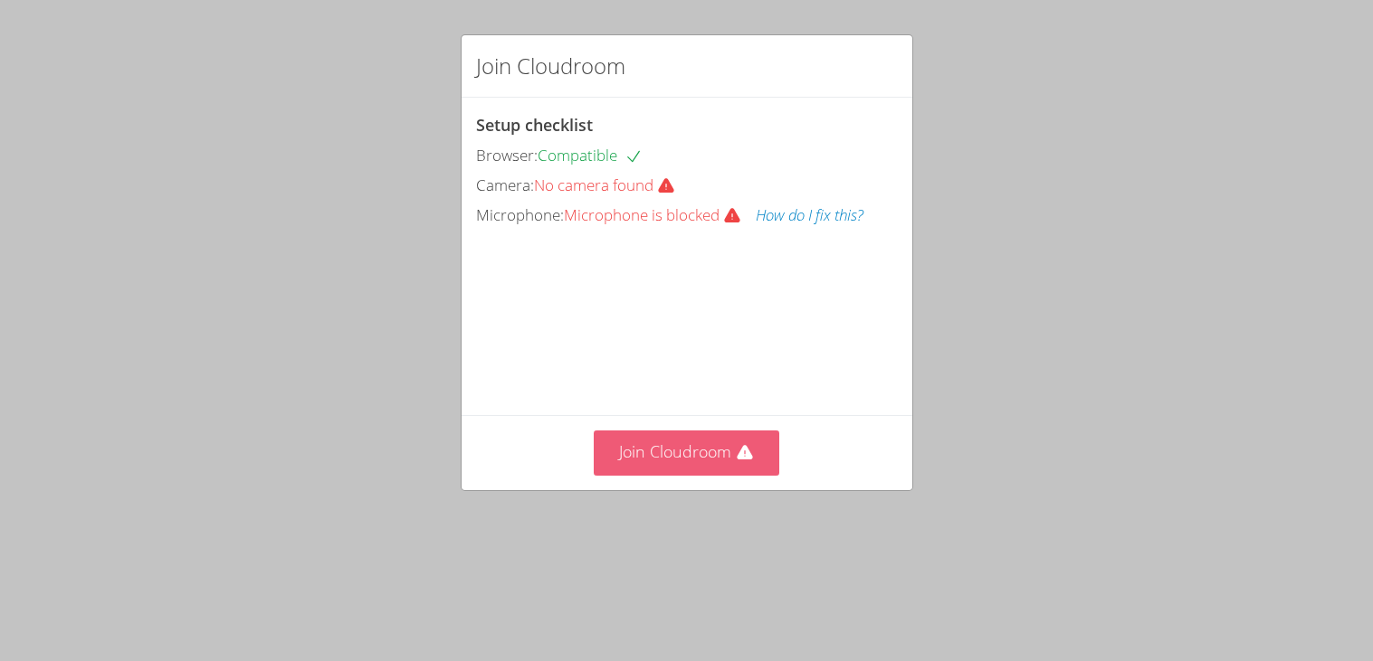
click at [723, 448] on button "Join Cloudroom" at bounding box center [686, 453] width 185 height 44
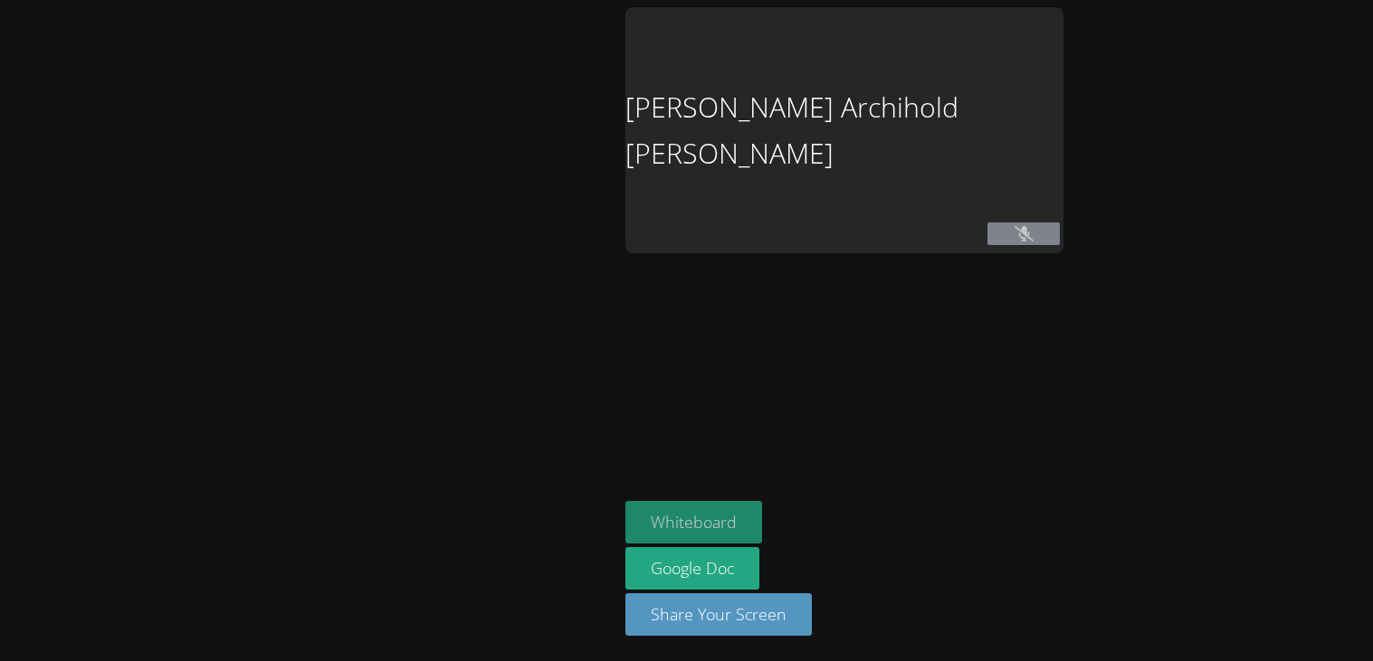
click at [762, 501] on button "Whiteboard" at bounding box center [693, 522] width 137 height 43
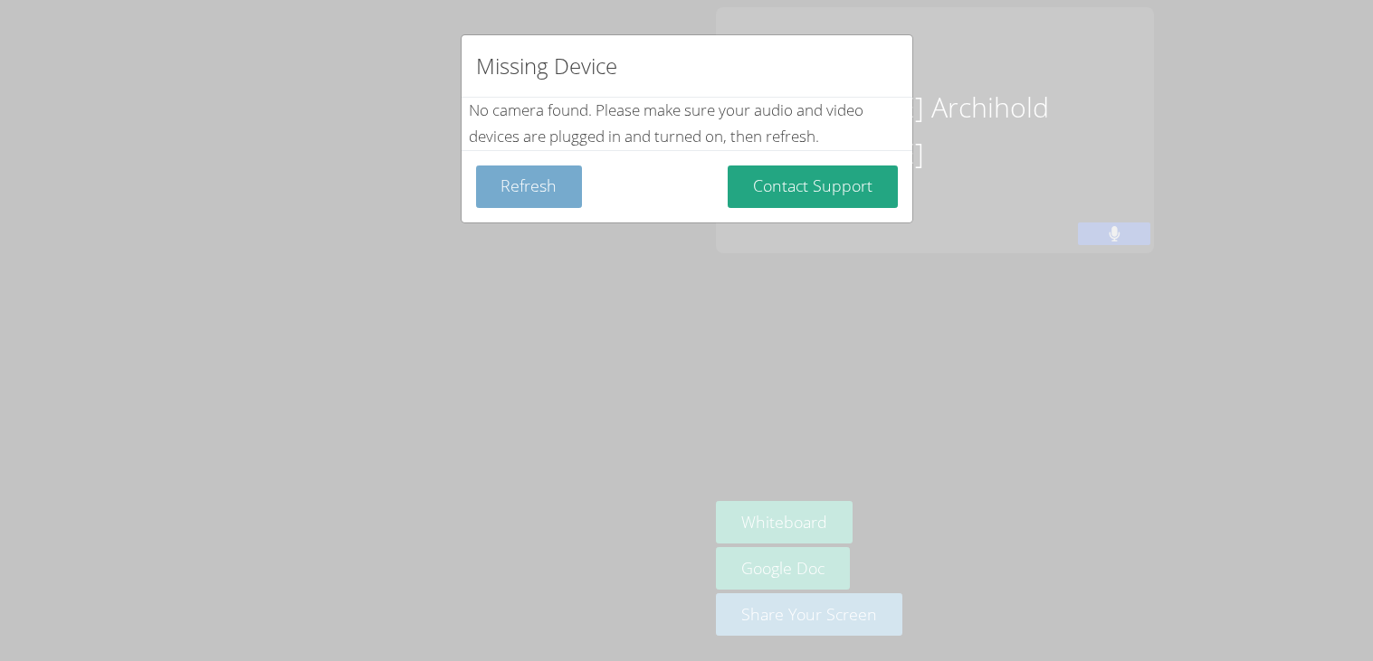
click at [537, 192] on button "Refresh" at bounding box center [529, 187] width 107 height 43
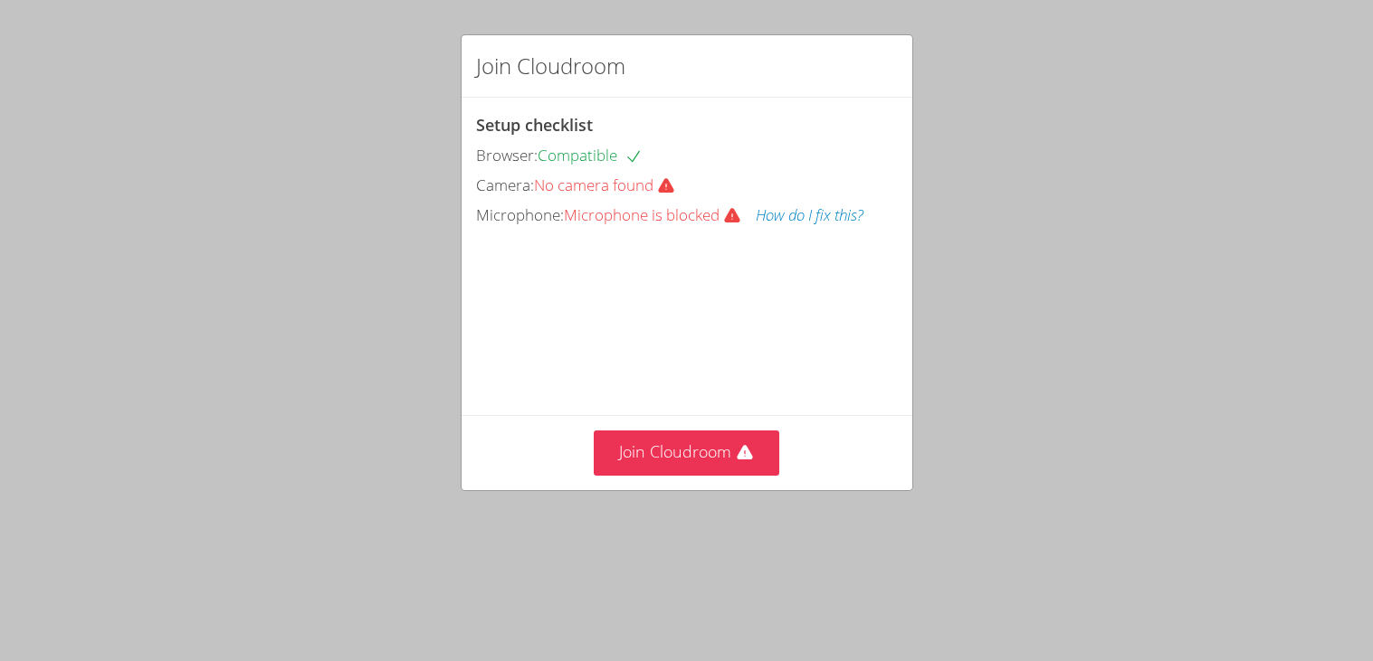
click at [858, 215] on button "How do I fix this?" at bounding box center [809, 216] width 108 height 26
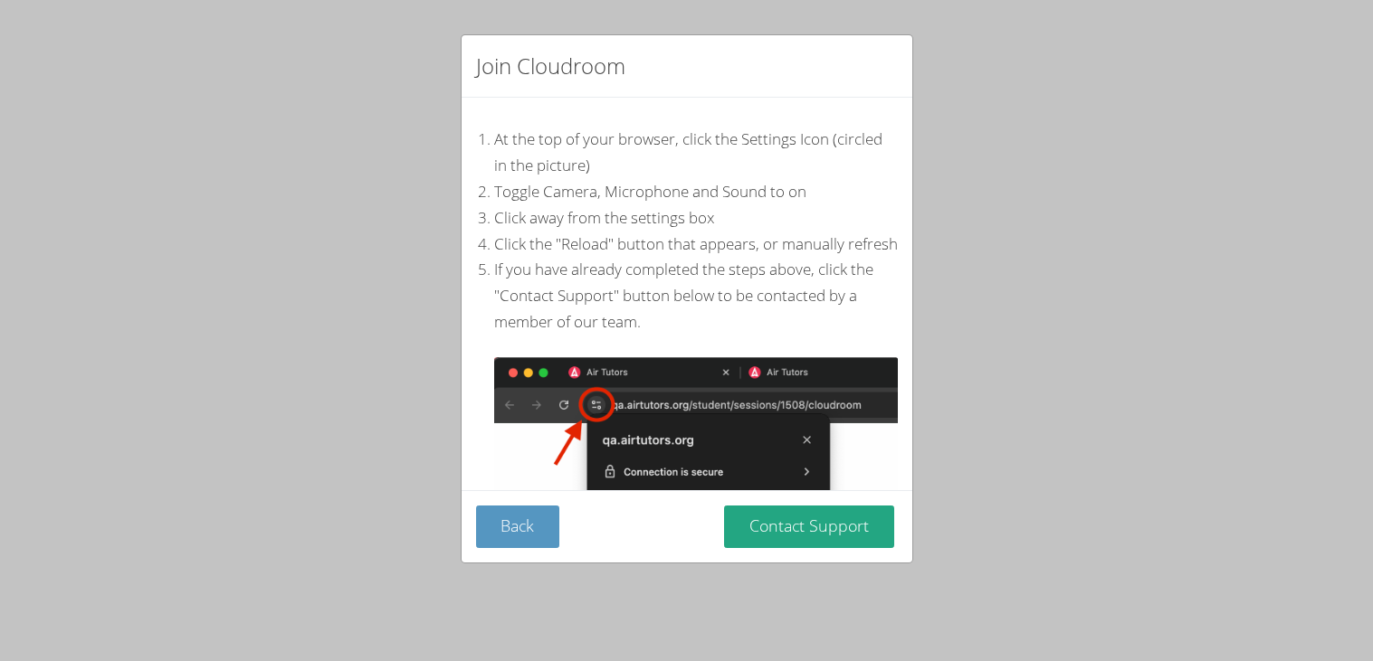
scroll to position [307, 0]
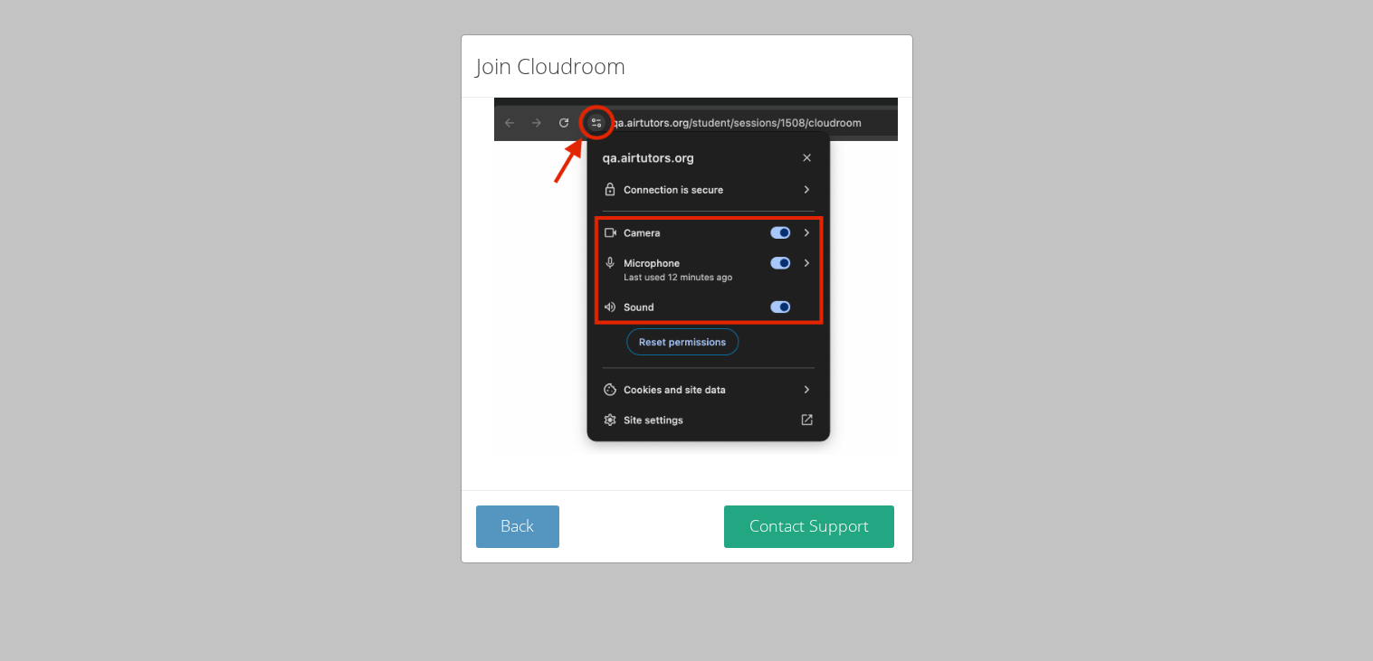
click at [535, 551] on div "Back Contact Support" at bounding box center [686, 526] width 451 height 72
click at [526, 546] on button "Back" at bounding box center [518, 527] width 84 height 43
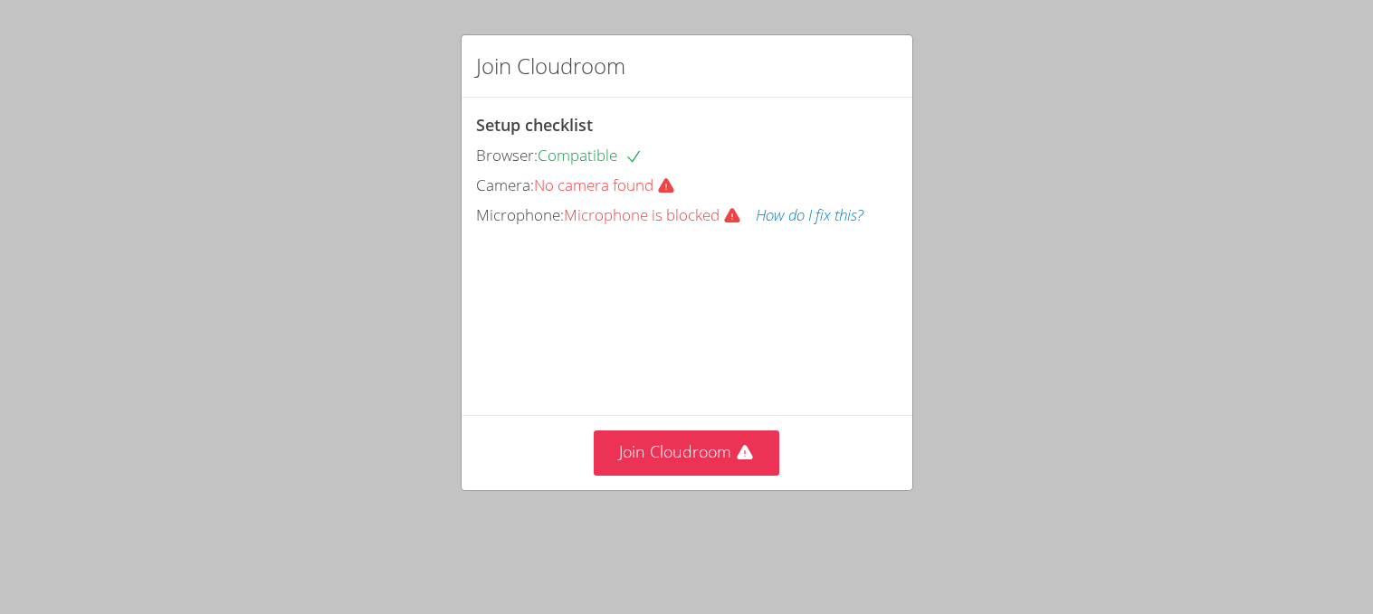
click at [649, 227] on div "Setup checklist Browser: Compatible Camera: No camera found Microphone: Microph…" at bounding box center [686, 257] width 451 height 318
click at [802, 211] on button "How do I fix this?" at bounding box center [809, 216] width 108 height 26
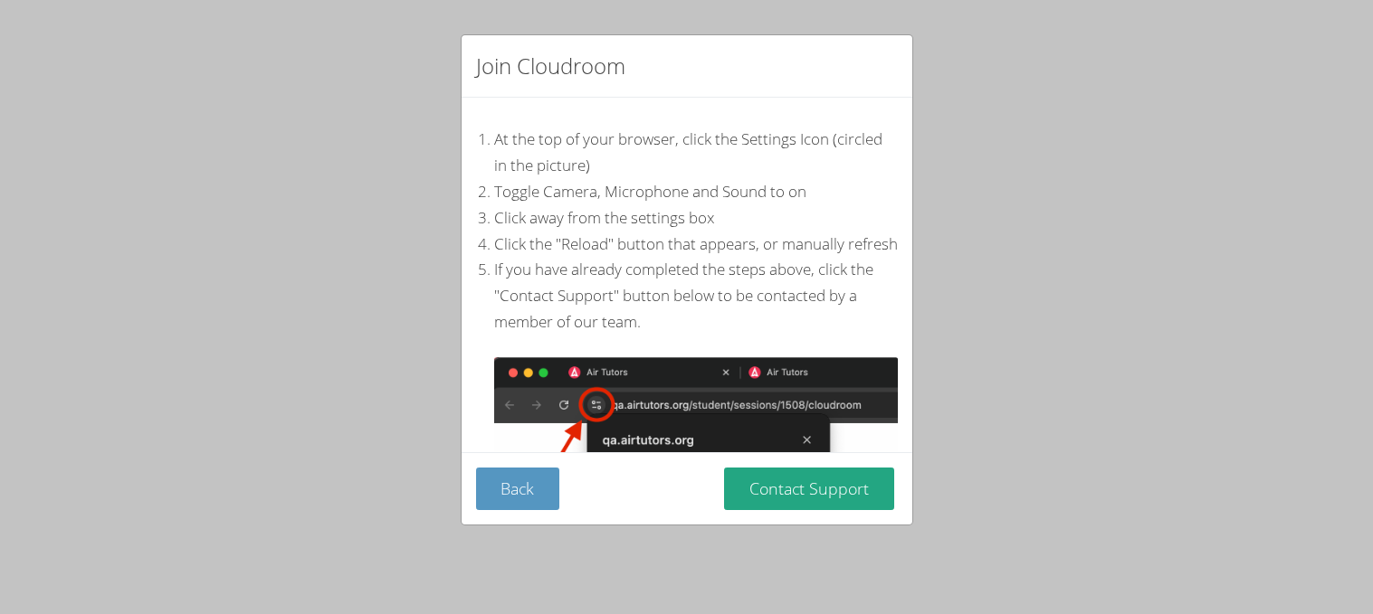
scroll to position [346, 0]
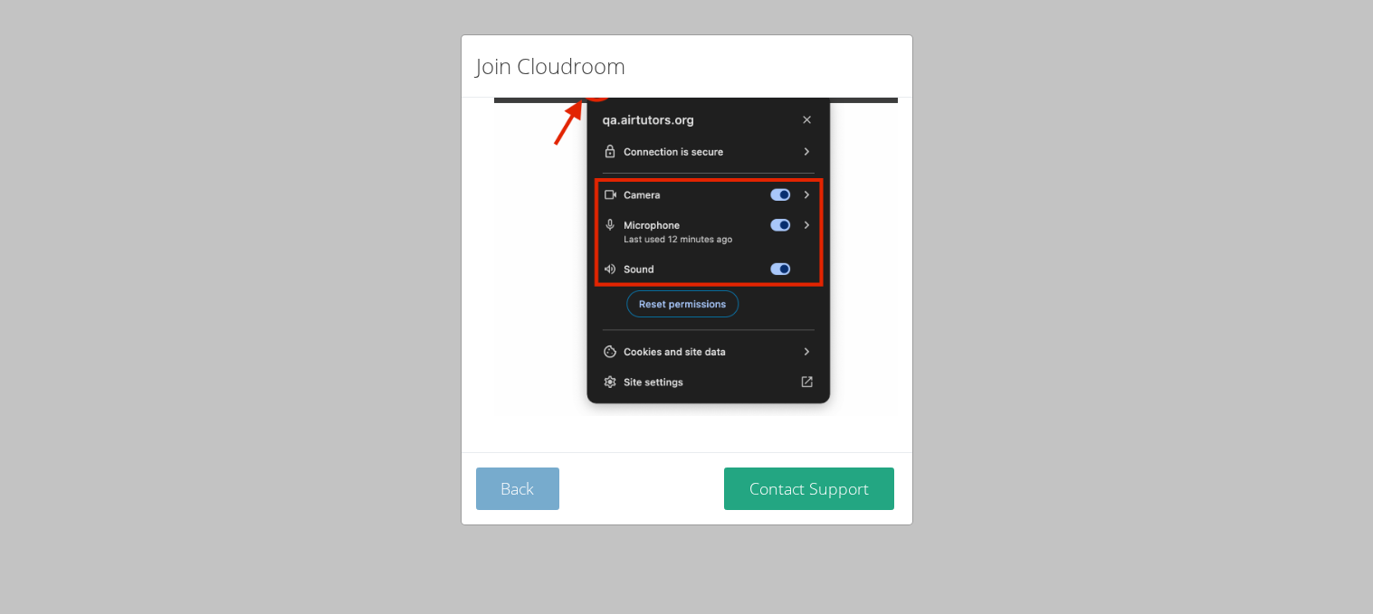
click at [539, 486] on button "Back" at bounding box center [518, 489] width 84 height 43
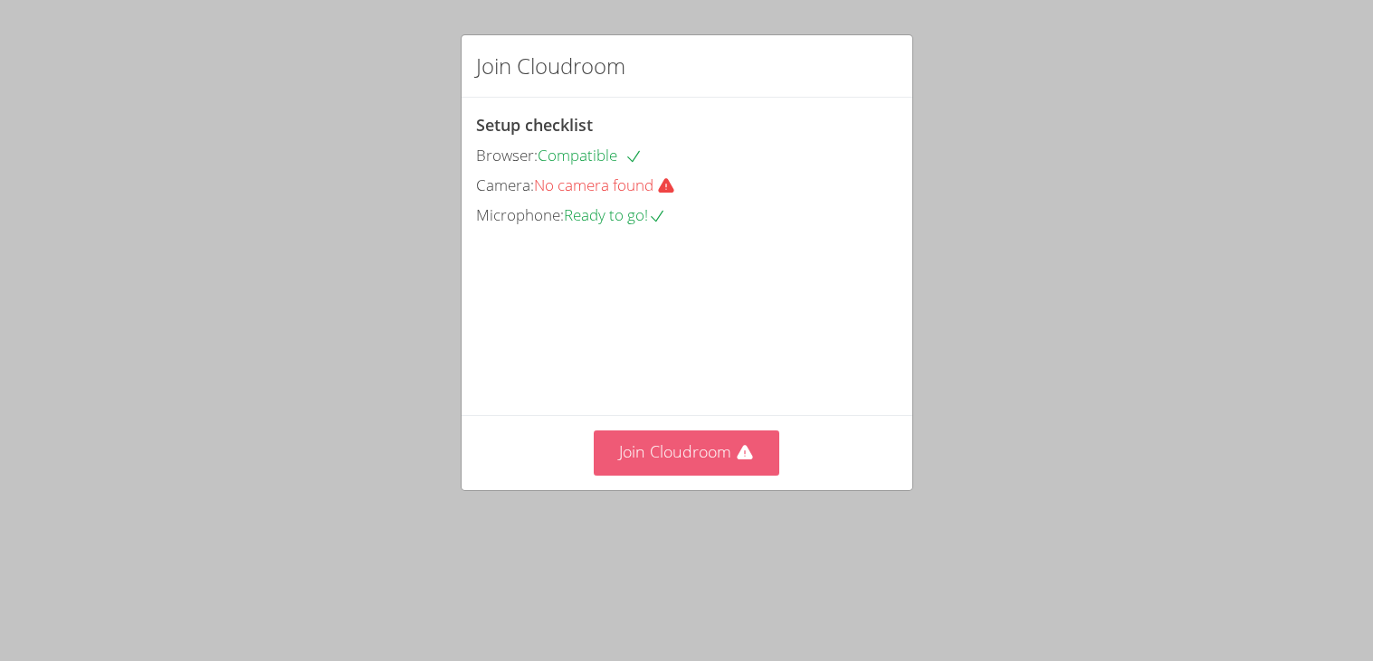
click at [708, 450] on button "Join Cloudroom" at bounding box center [686, 453] width 185 height 44
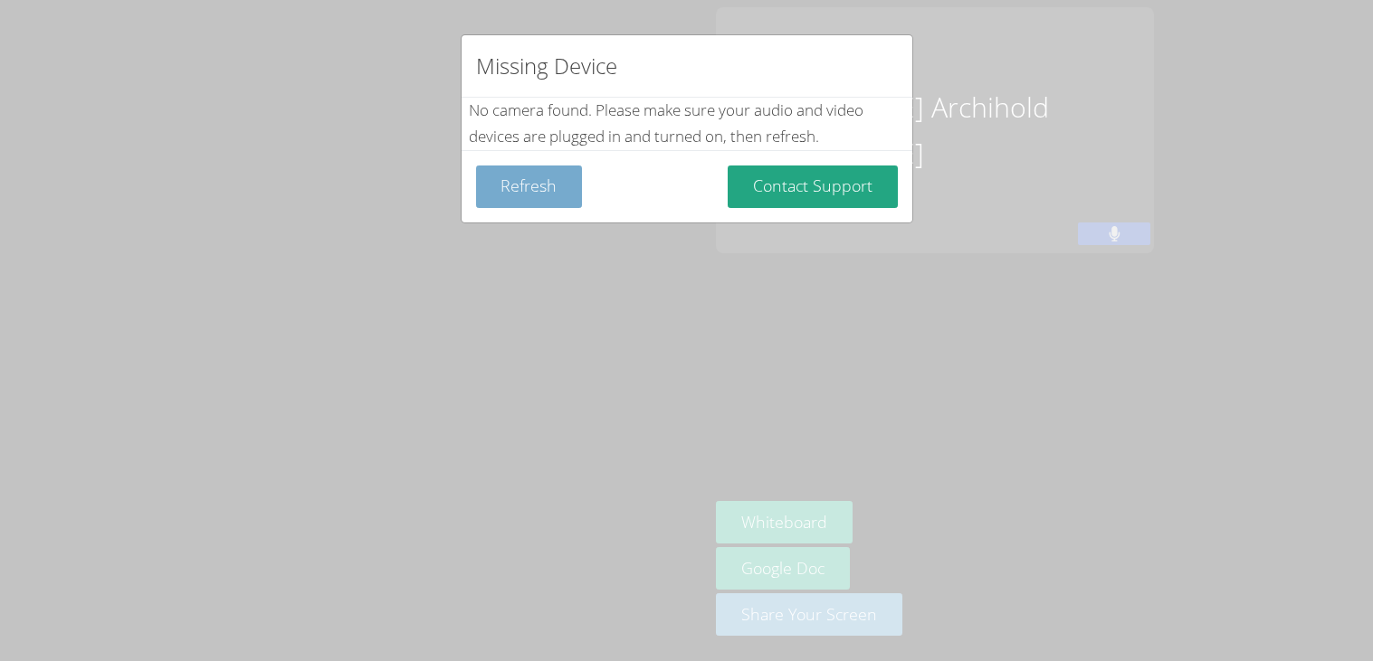
click at [517, 172] on button "Refresh" at bounding box center [529, 187] width 107 height 43
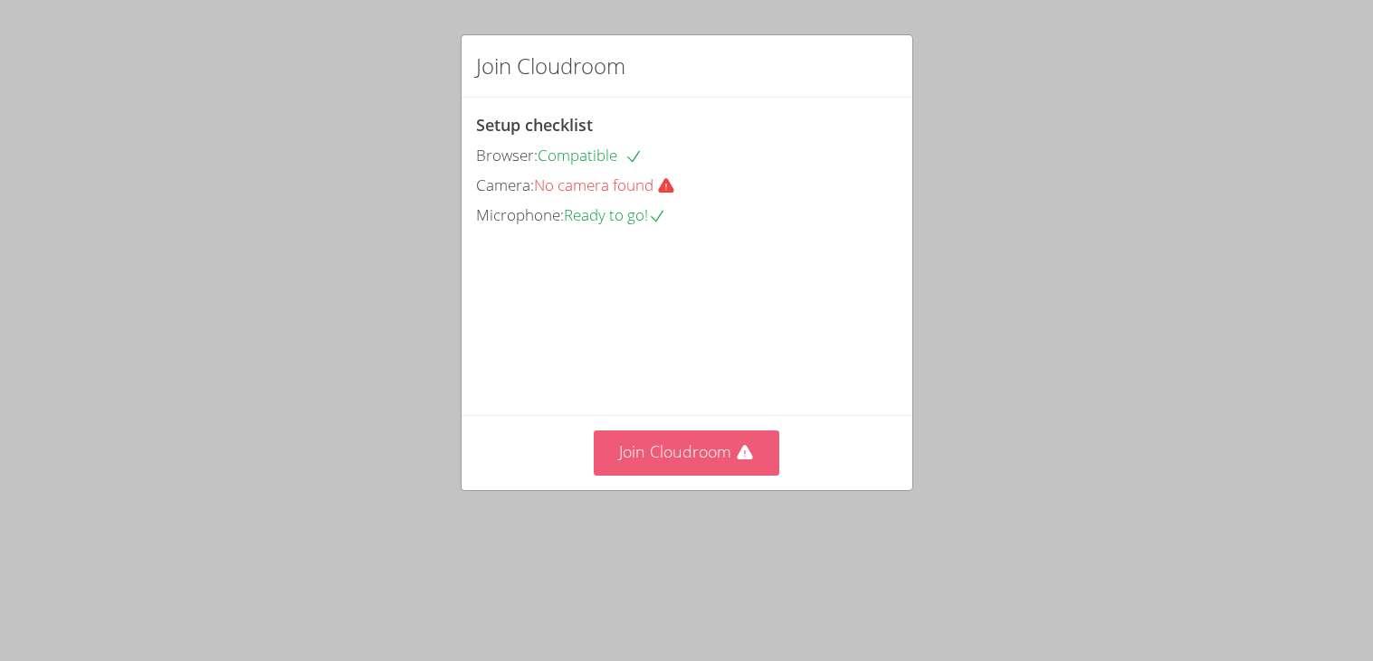
click at [728, 444] on button "Join Cloudroom" at bounding box center [686, 453] width 185 height 44
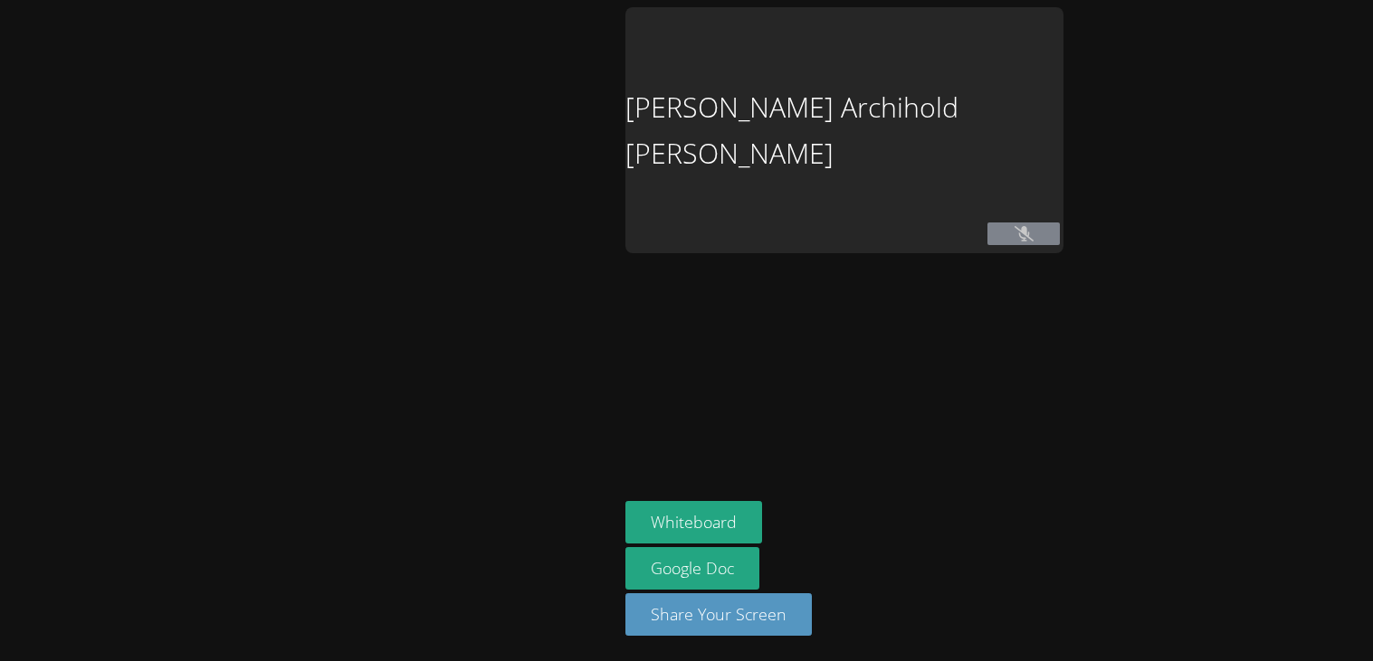
click at [758, 500] on body "[PERSON_NAME] Archihold [PERSON_NAME] Whiteboard Google Doc Share Your Screen" at bounding box center [686, 330] width 1373 height 661
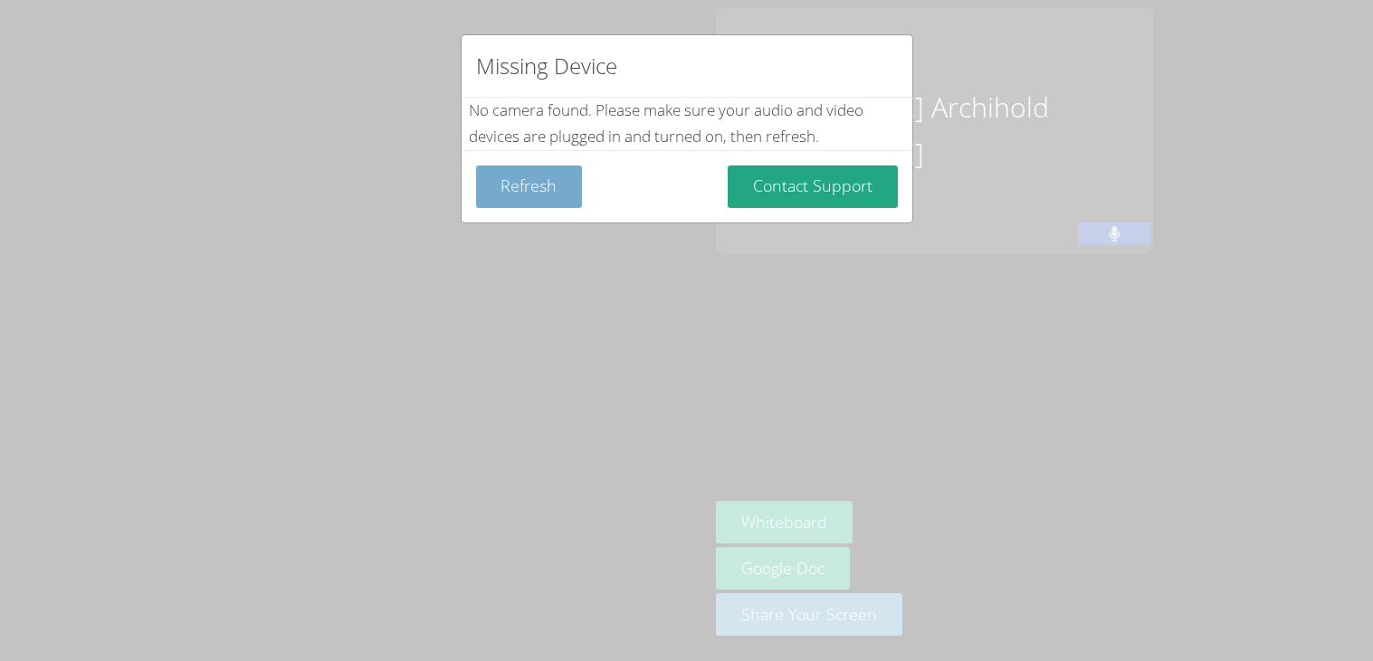
click at [544, 179] on button "Refresh" at bounding box center [529, 187] width 107 height 43
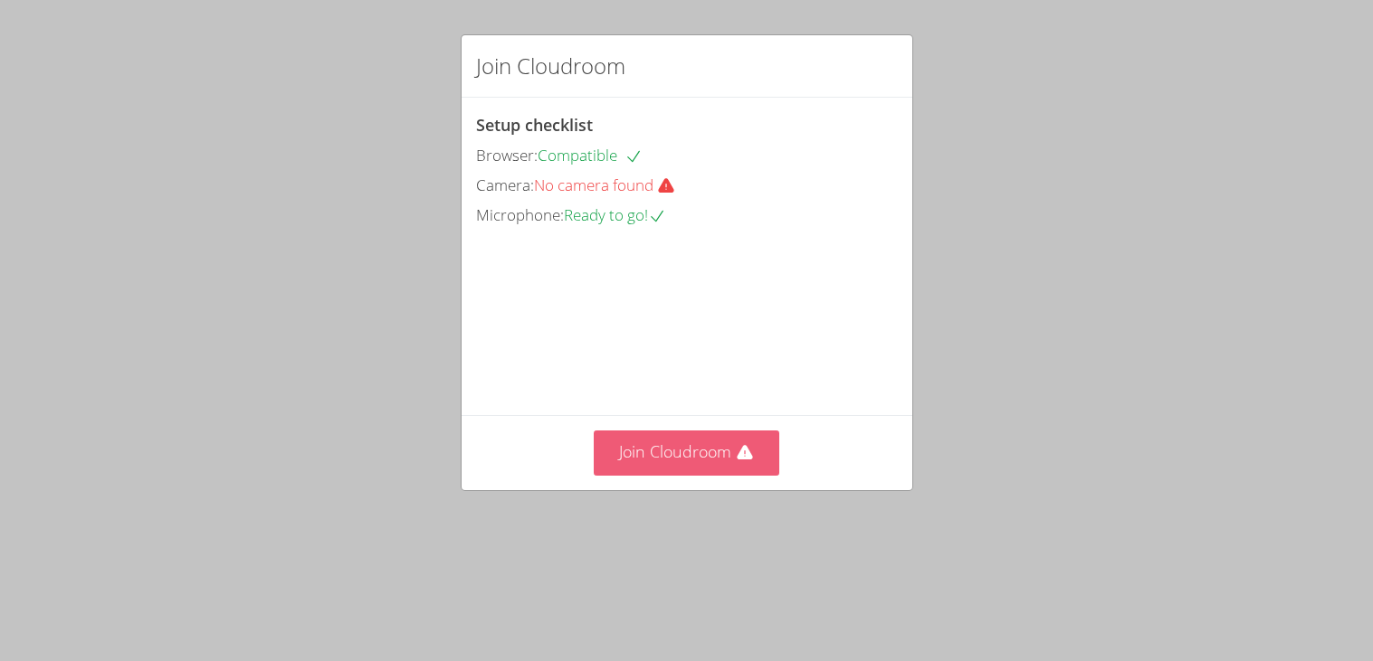
click at [736, 445] on icon at bounding box center [745, 453] width 18 height 18
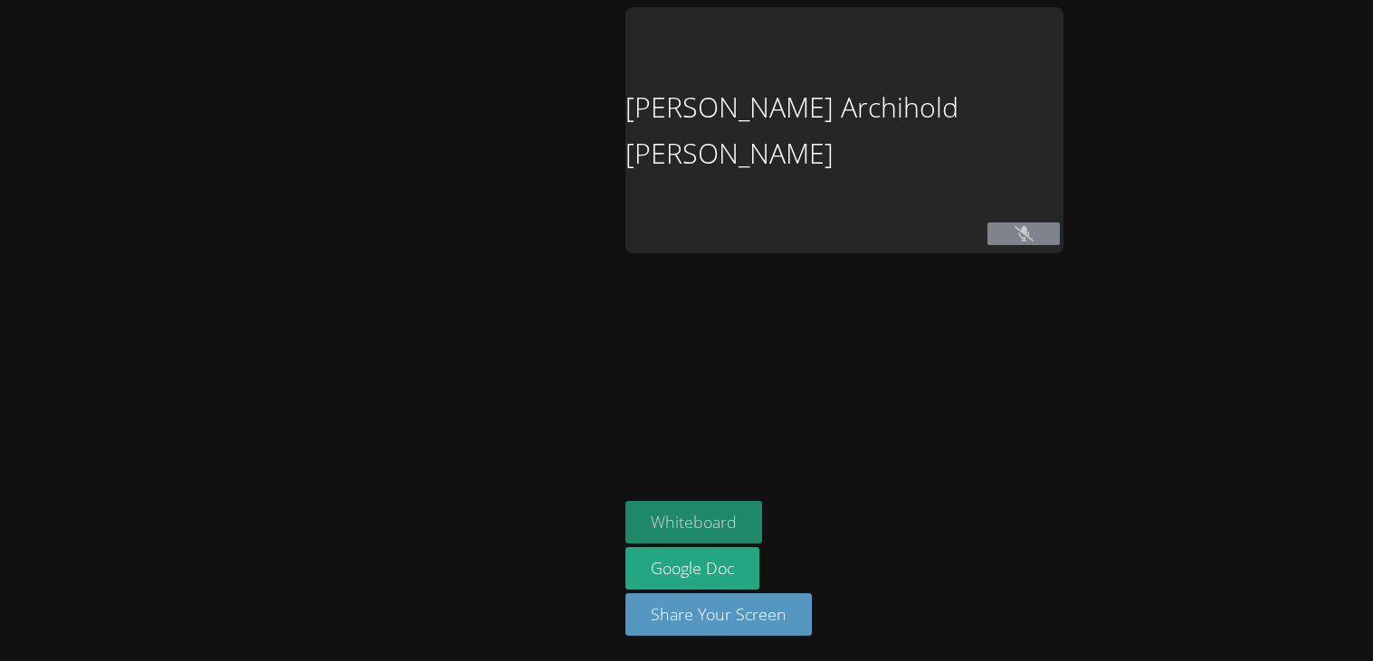
click at [762, 507] on button "Whiteboard" at bounding box center [693, 522] width 137 height 43
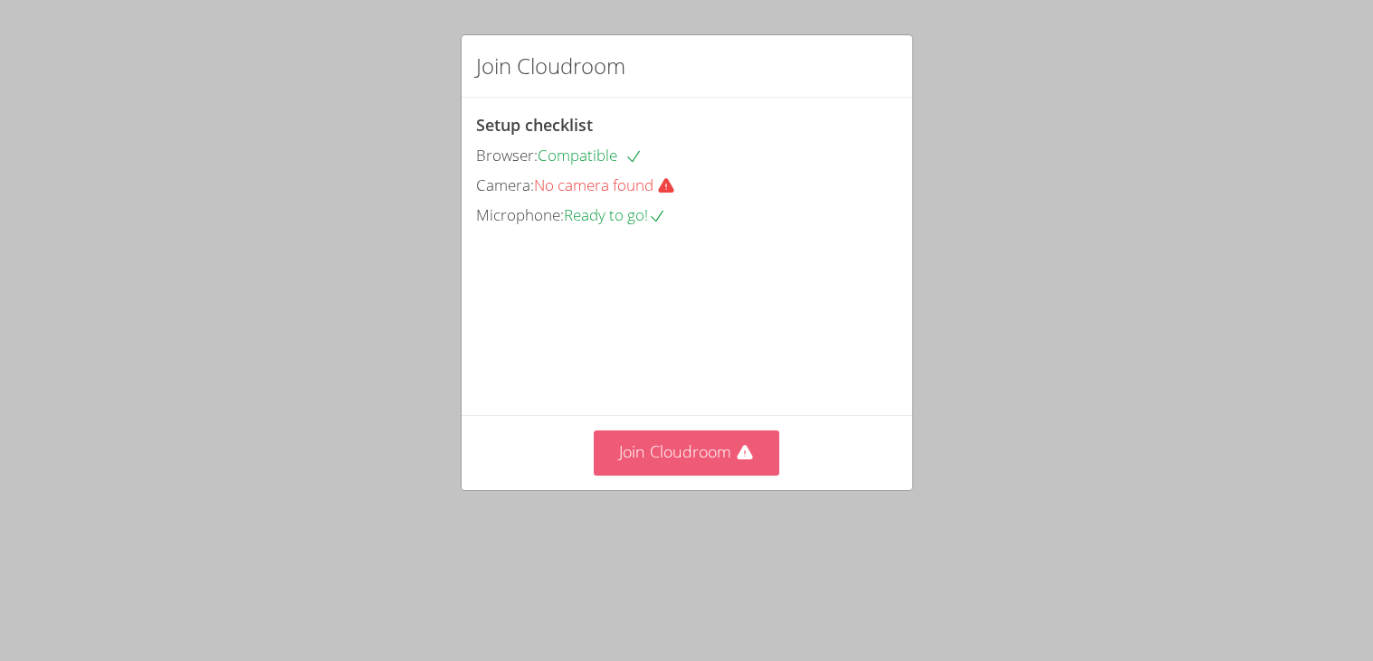
click at [668, 435] on button "Join Cloudroom" at bounding box center [686, 453] width 185 height 44
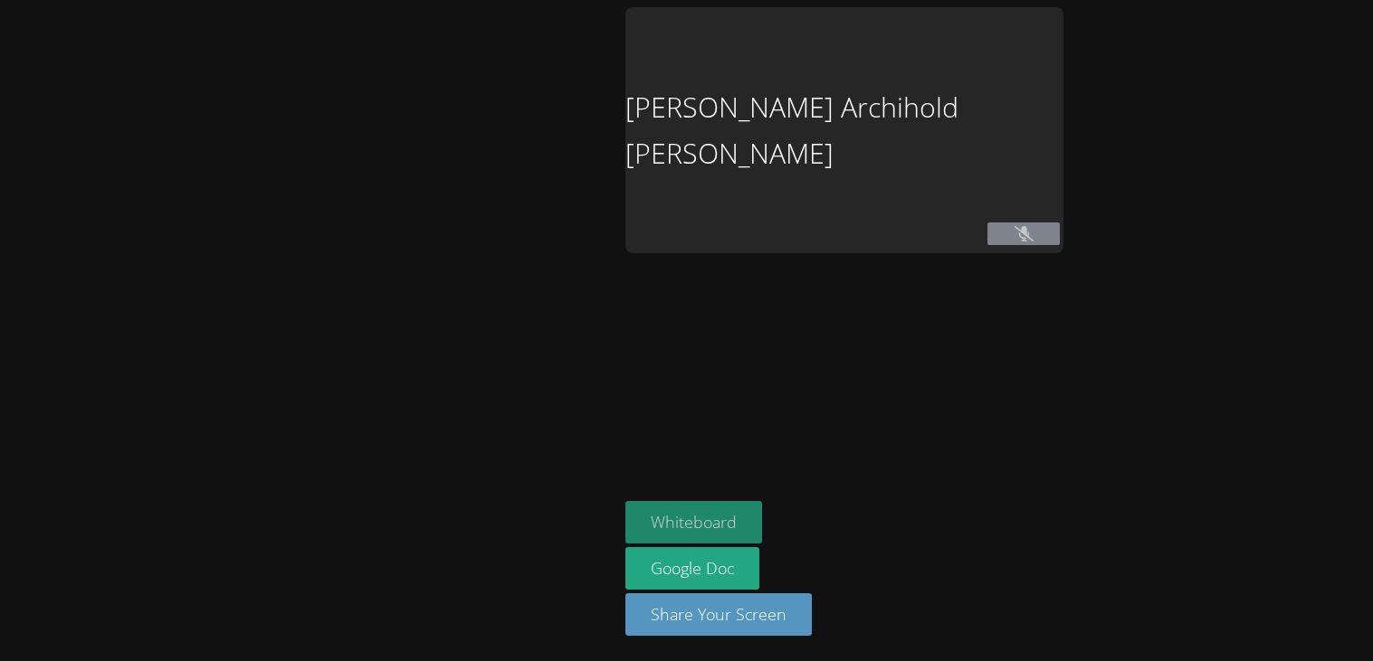
click at [762, 527] on button "Whiteboard" at bounding box center [693, 522] width 137 height 43
